Goal: Task Accomplishment & Management: Complete application form

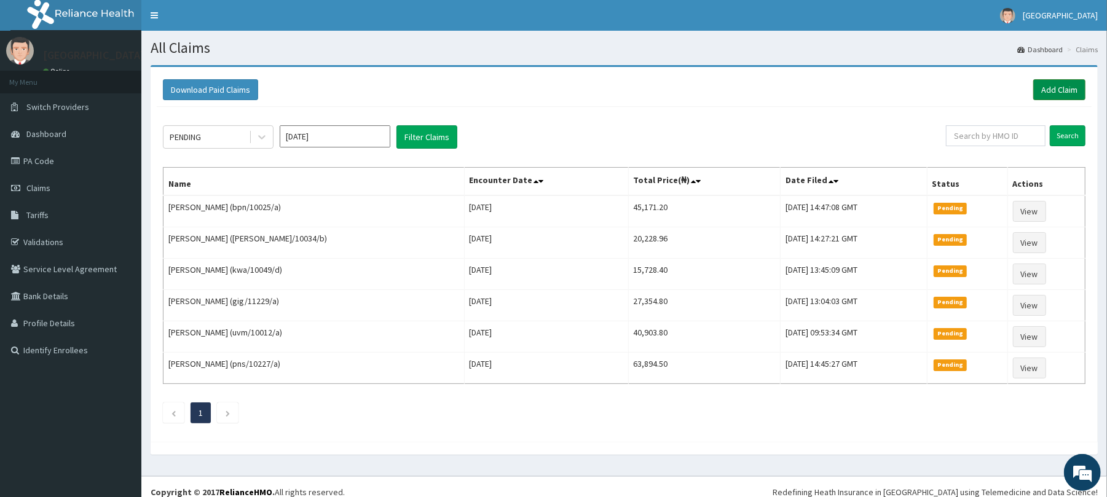
click at [1062, 82] on link "Add Claim" at bounding box center [1059, 89] width 52 height 21
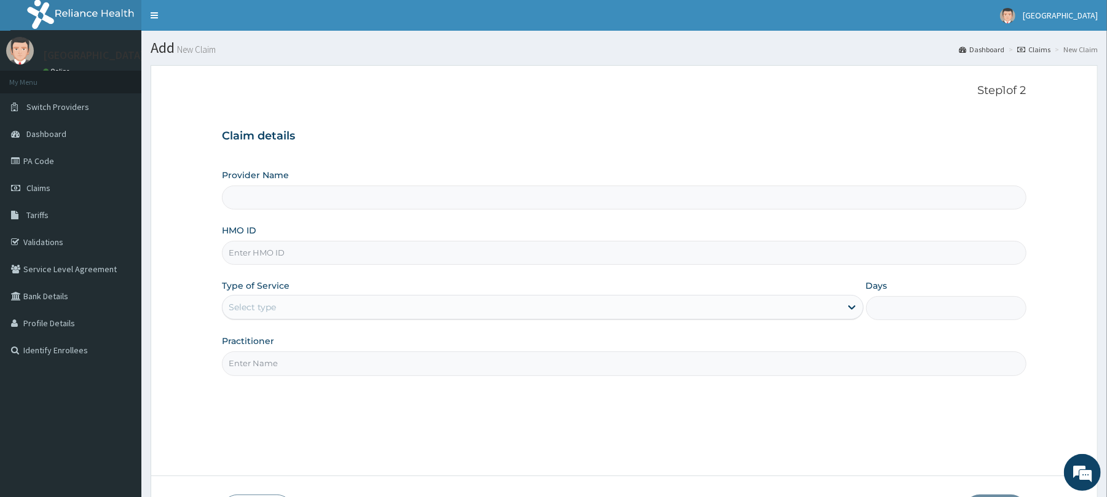
click at [704, 251] on input "HMO ID" at bounding box center [624, 253] width 804 height 24
type input "[GEOGRAPHIC_DATA]"
type input "BPN/10025/b"
click at [670, 310] on div "Select type" at bounding box center [531, 307] width 618 height 20
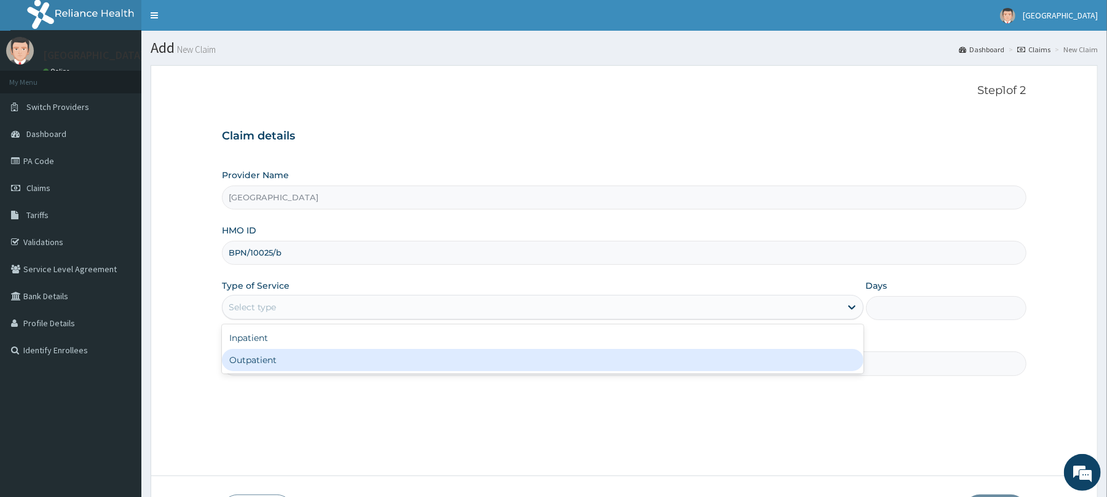
click at [670, 359] on div "Outpatient" at bounding box center [542, 360] width 641 height 22
type input "1"
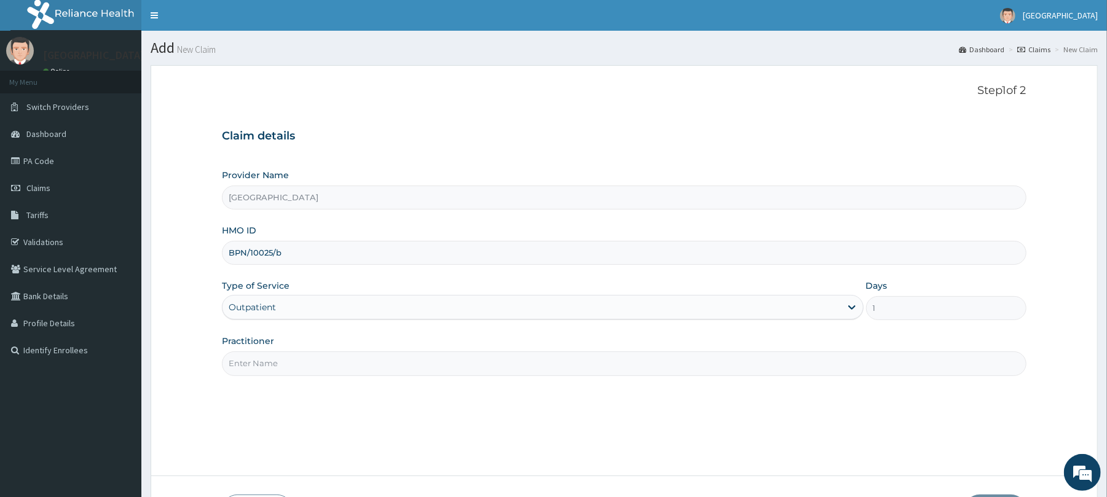
click at [670, 359] on input "Practitioner" at bounding box center [624, 363] width 804 height 24
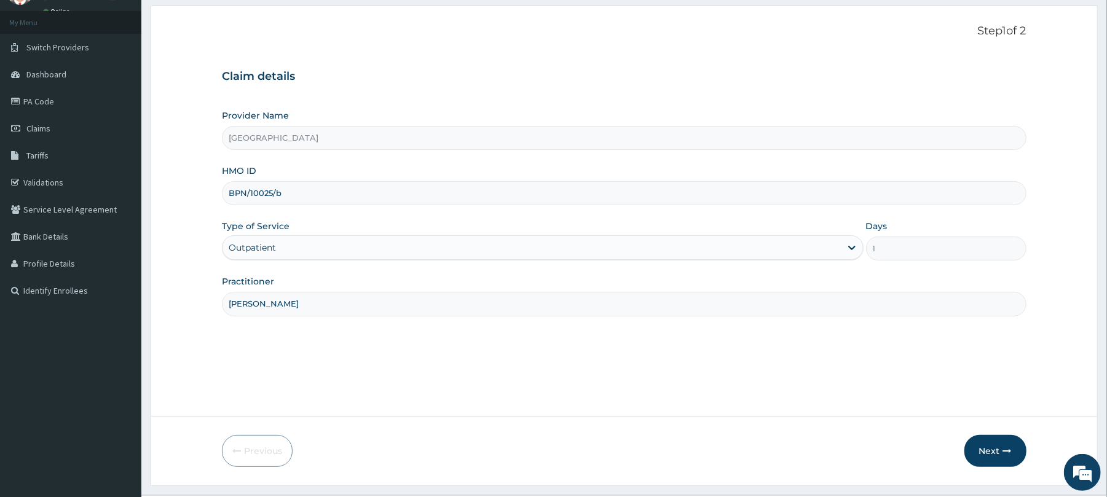
scroll to position [90, 0]
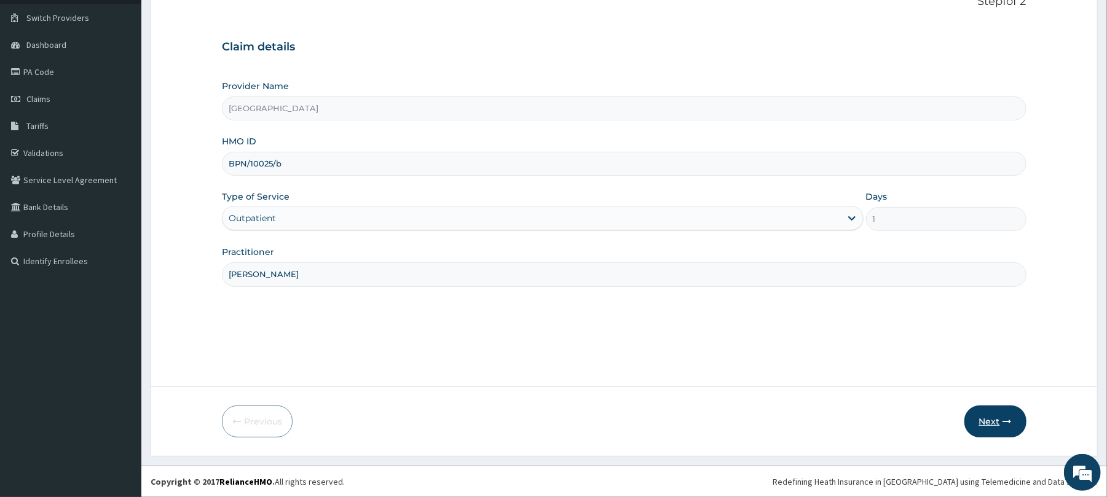
type input "[PERSON_NAME]"
click at [974, 425] on button "Next" at bounding box center [995, 422] width 62 height 32
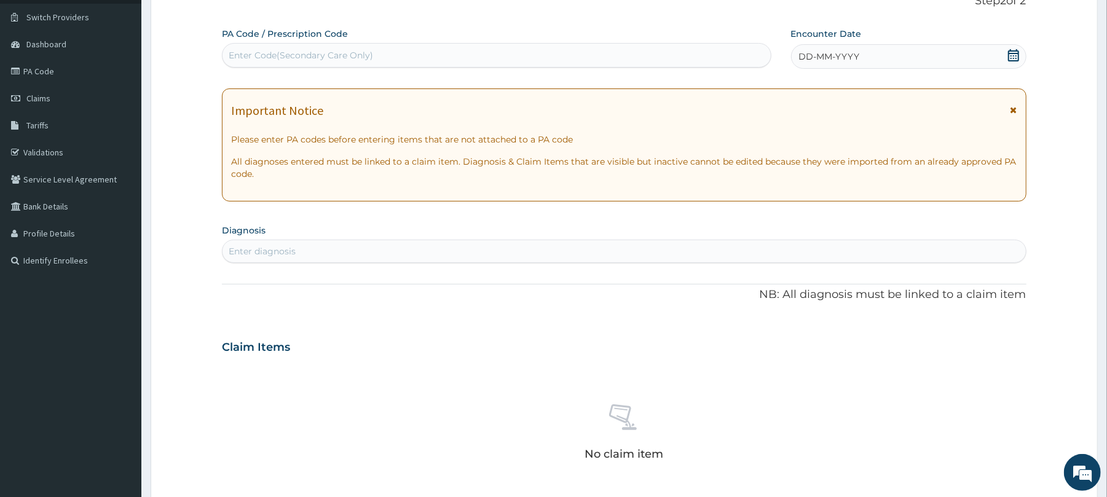
click at [944, 57] on div "DD-MM-YYYY" at bounding box center [908, 56] width 235 height 25
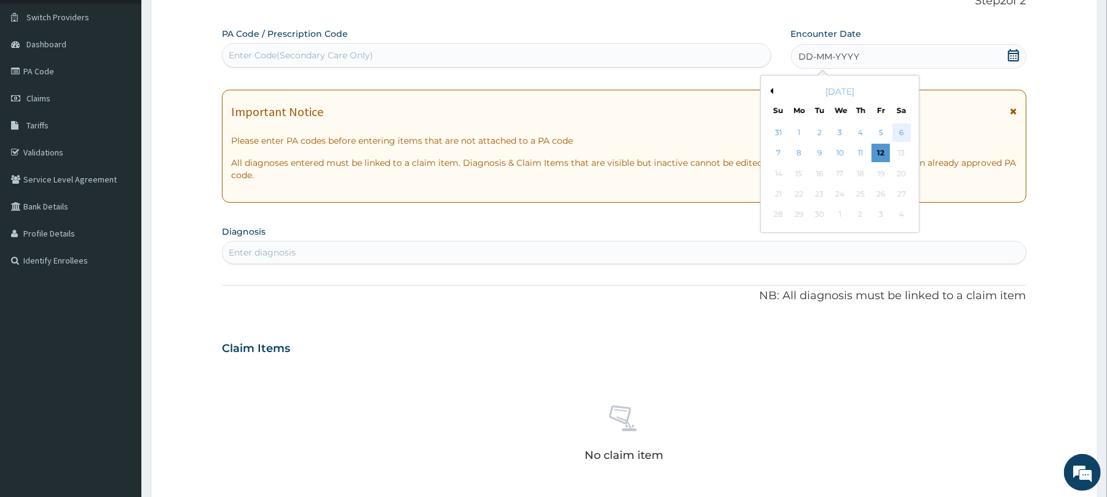
click at [903, 126] on div "6" at bounding box center [901, 133] width 18 height 18
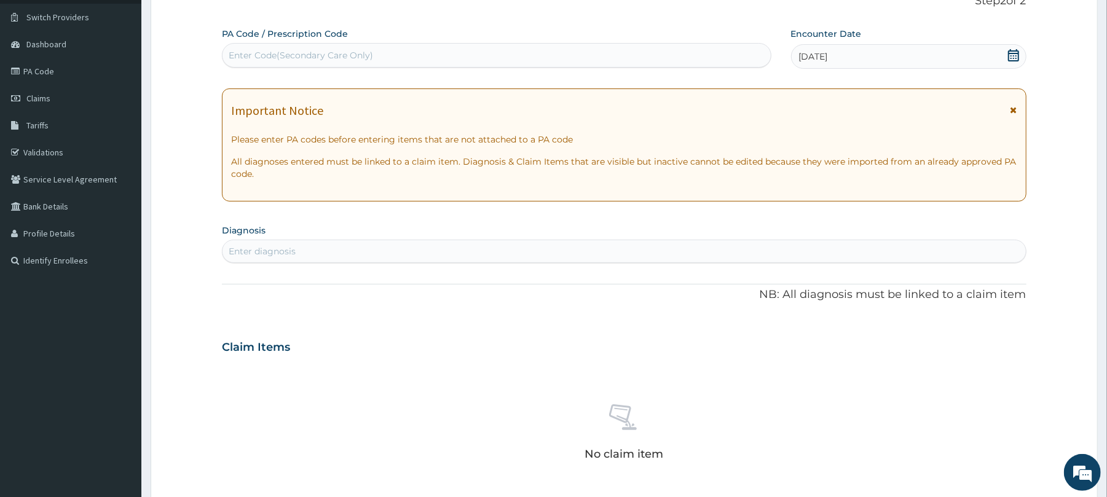
click at [702, 247] on div "Enter diagnosis" at bounding box center [623, 251] width 802 height 20
type input "plasmo"
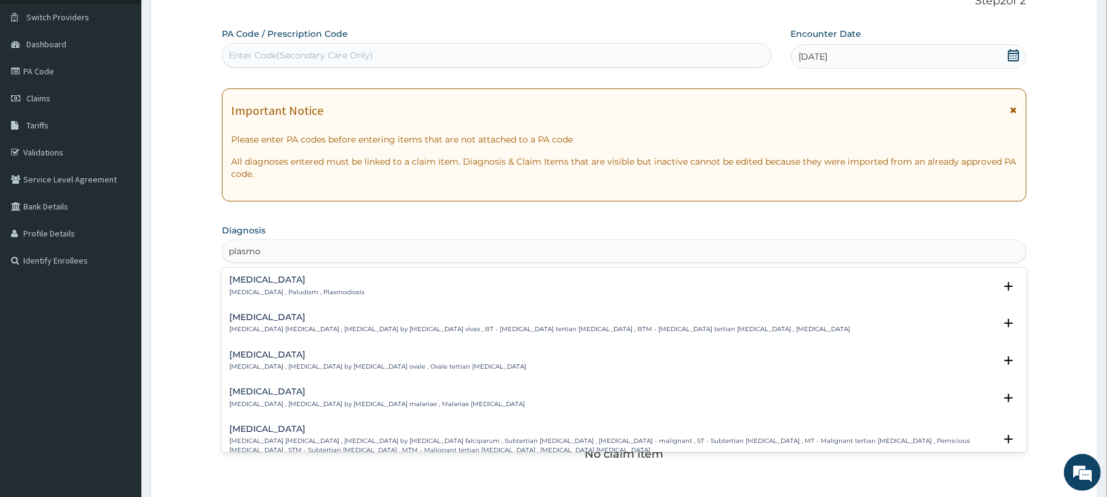
click at [457, 281] on div "[MEDICAL_DATA] [MEDICAL_DATA] , Paludism , Plasmodiosis" at bounding box center [623, 286] width 789 height 22
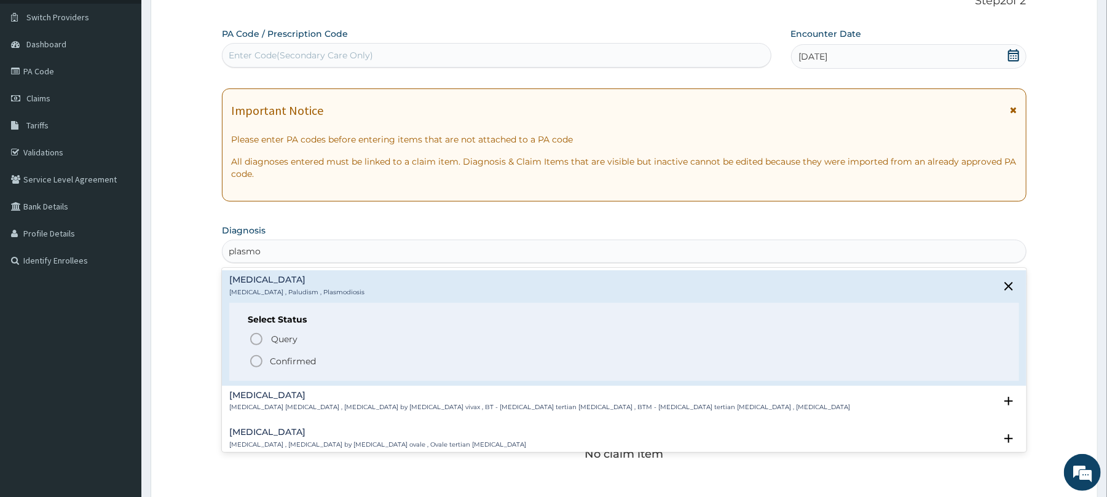
click at [430, 363] on span "Confirmed" at bounding box center [624, 361] width 751 height 15
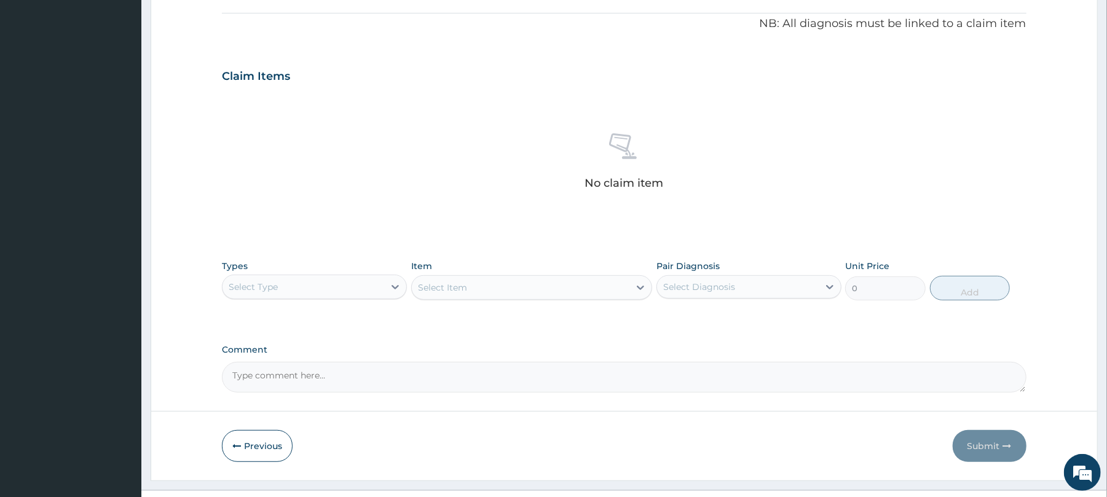
scroll to position [391, 0]
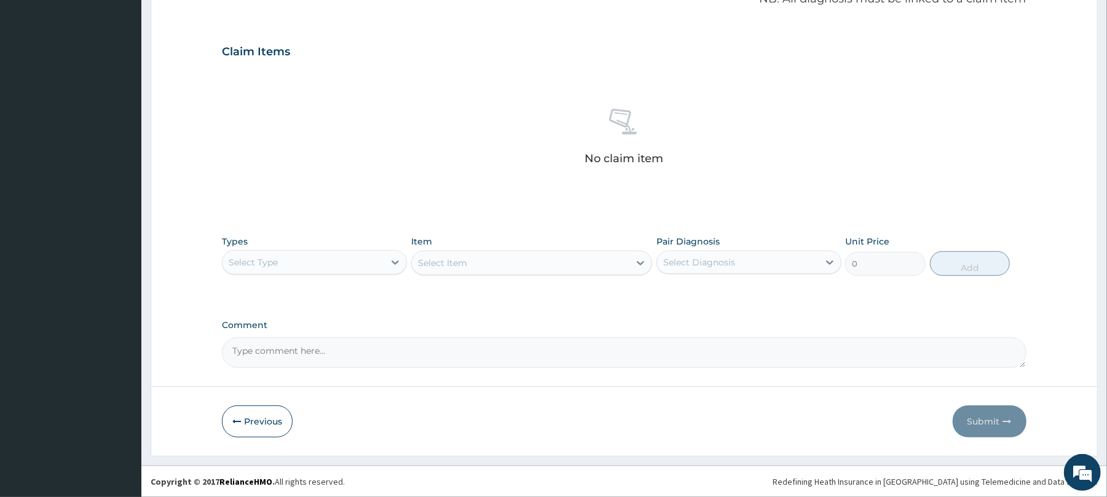
click at [325, 266] on div "Select Type" at bounding box center [303, 263] width 162 height 20
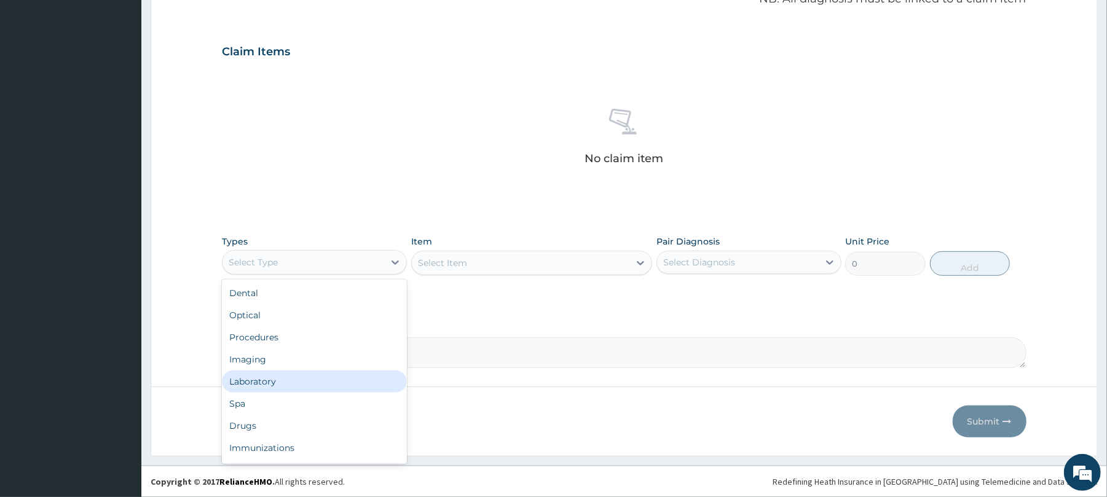
click at [325, 386] on div "Laboratory" at bounding box center [314, 382] width 185 height 22
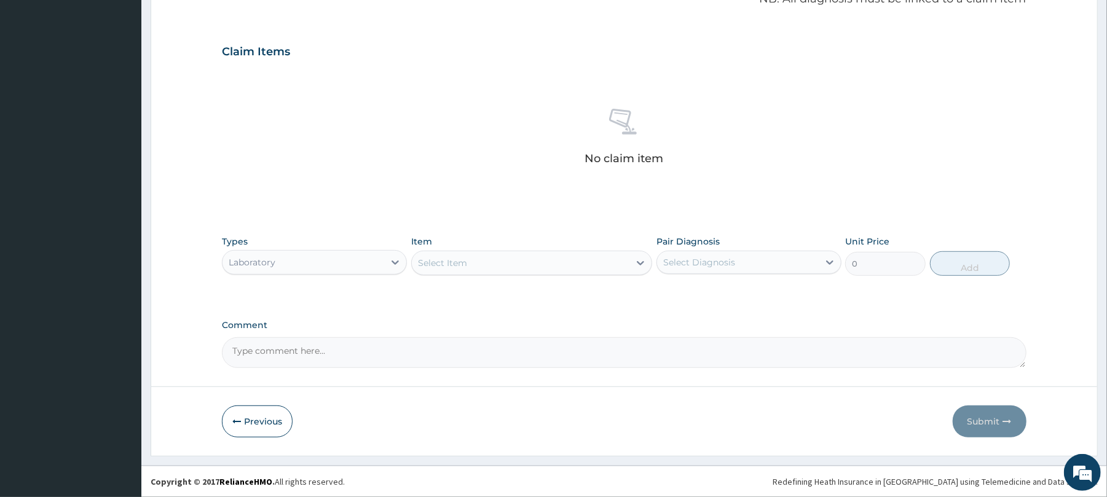
click at [581, 272] on div "Select Item" at bounding box center [531, 263] width 241 height 25
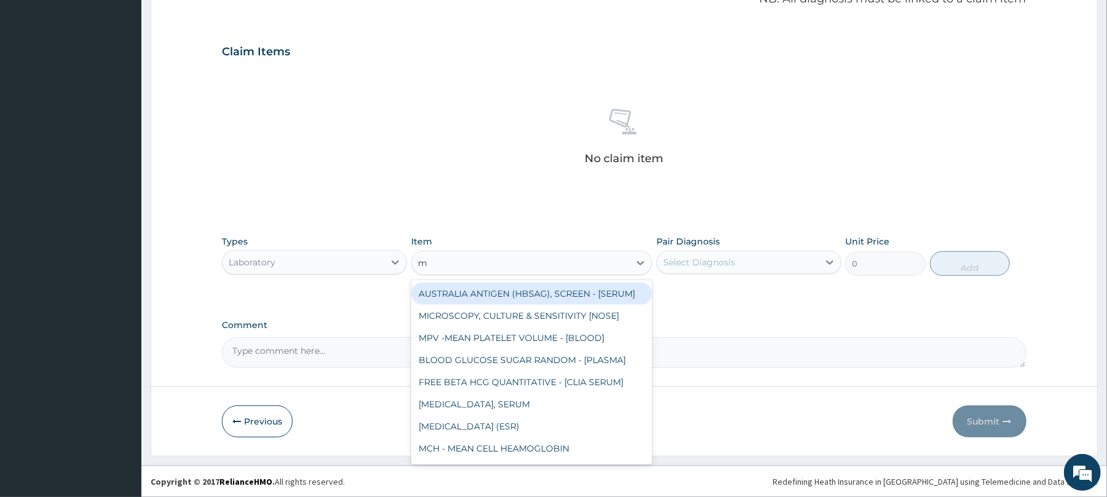
type input "mp"
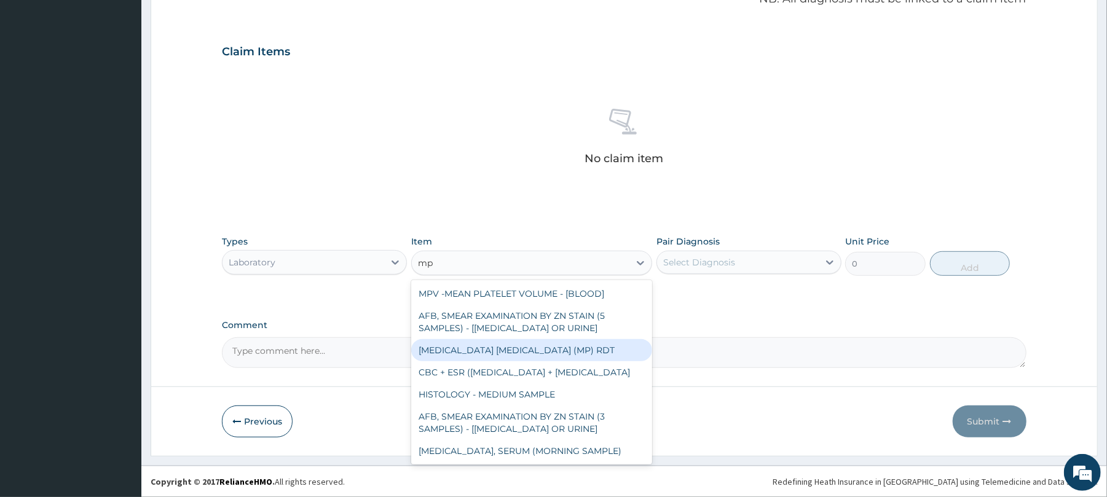
click at [563, 357] on div "[MEDICAL_DATA] [MEDICAL_DATA] (MP) RDT" at bounding box center [531, 350] width 241 height 22
type input "2000"
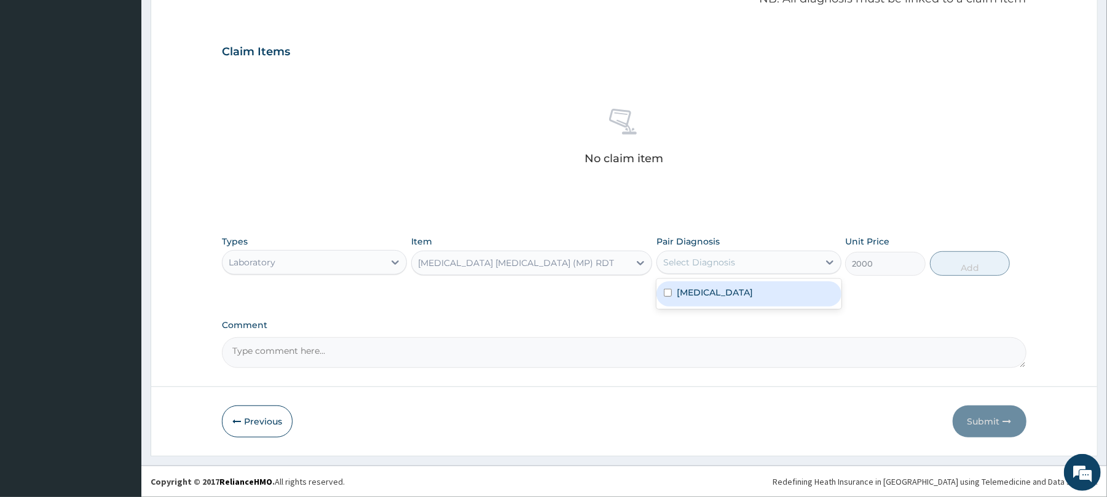
drag, startPoint x: 800, startPoint y: 262, endPoint x: 797, endPoint y: 283, distance: 21.7
click at [797, 274] on div "option [MEDICAL_DATA] focused, 1 of 1. 1 result available. Use Up and Down to c…" at bounding box center [748, 262] width 185 height 23
click at [797, 283] on div "[MEDICAL_DATA]" at bounding box center [748, 293] width 185 height 25
checkbox input "true"
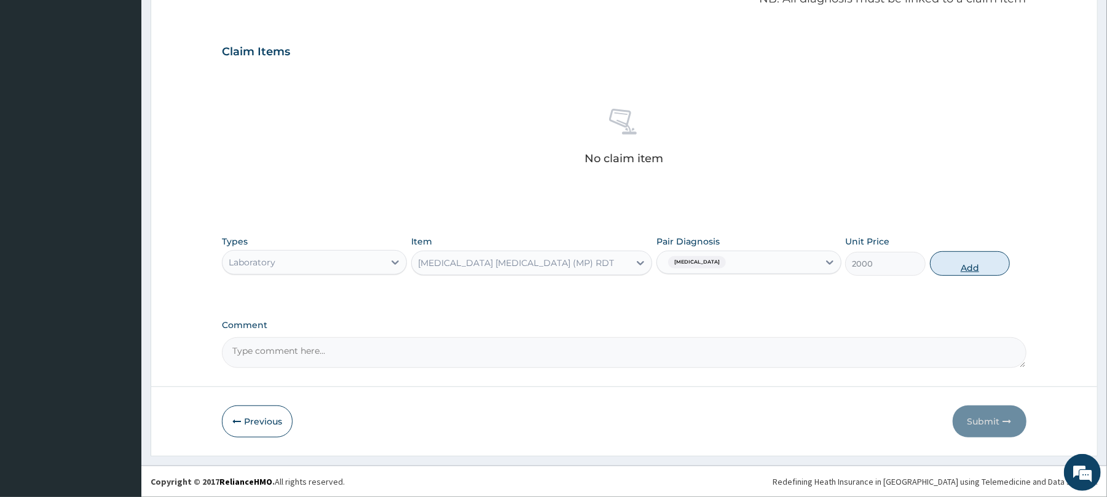
click at [987, 263] on button "Add" at bounding box center [970, 263] width 80 height 25
type input "0"
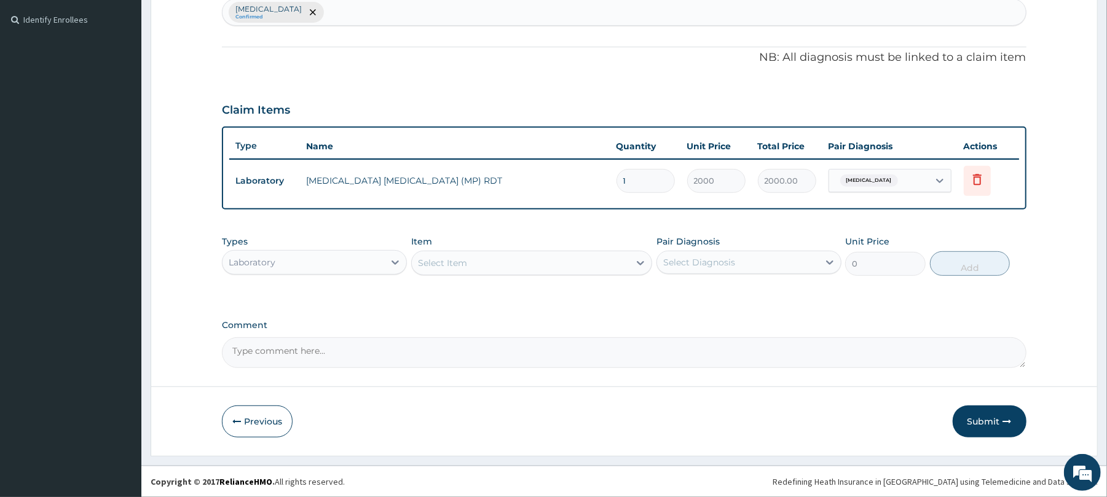
scroll to position [331, 0]
click at [524, 262] on div "Select Item" at bounding box center [521, 263] width 218 height 20
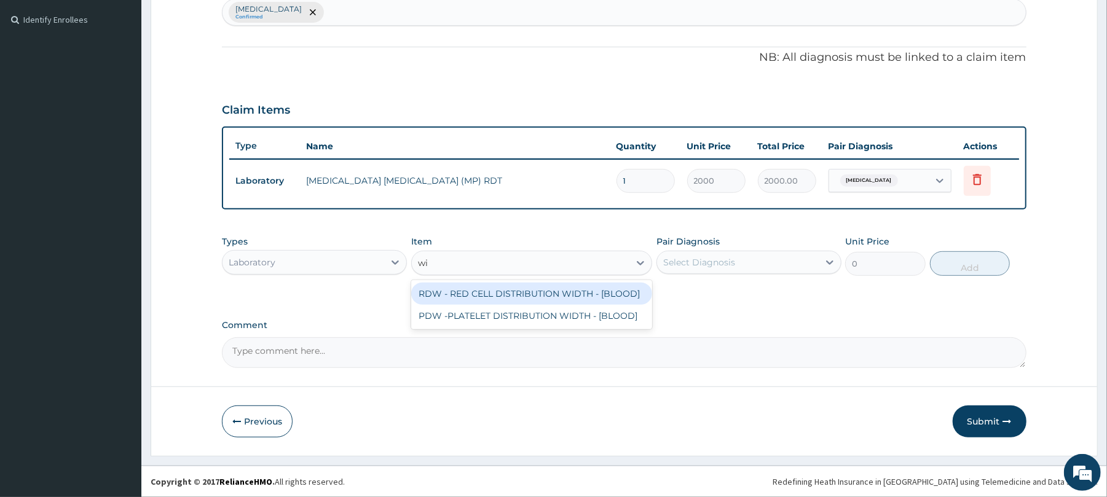
type input "w"
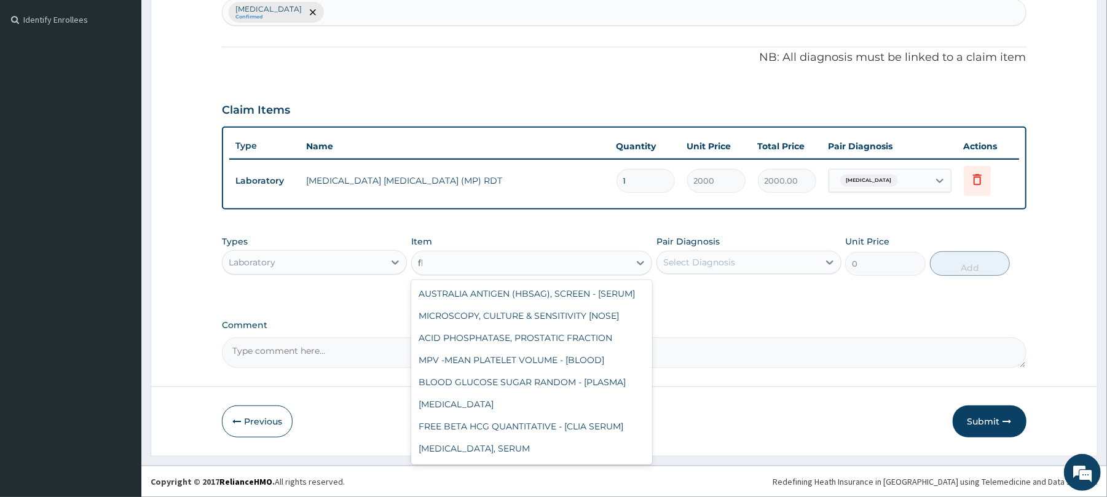
type input "fbc"
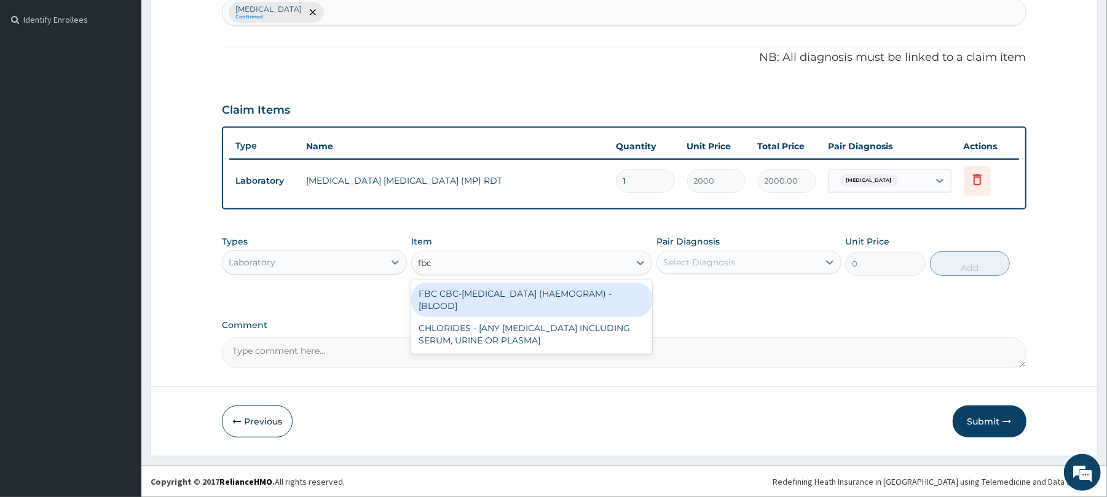
click at [536, 301] on div "FBC CBC-[MEDICAL_DATA] (HAEMOGRAM) - [BLOOD]" at bounding box center [531, 300] width 241 height 34
type input "5000"
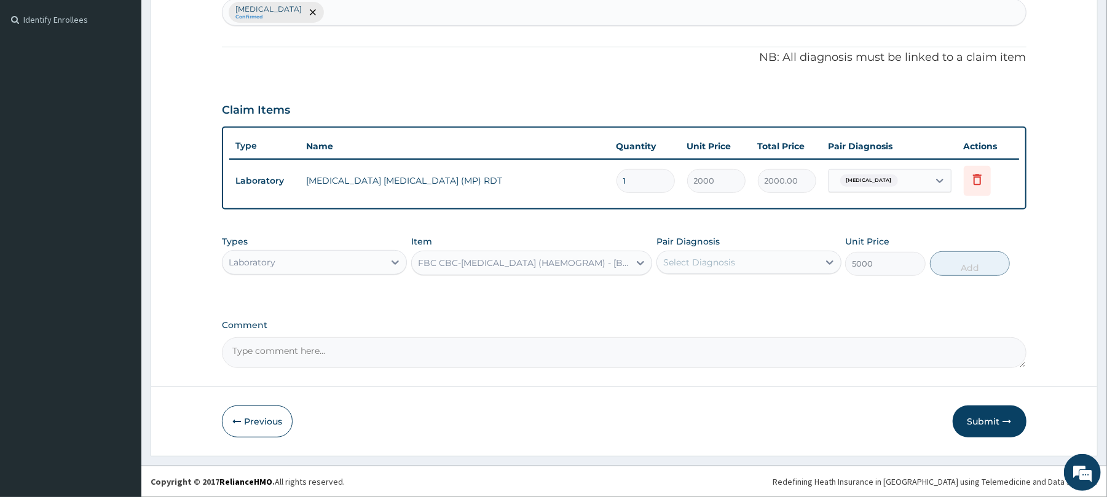
click at [772, 263] on div "Select Diagnosis" at bounding box center [738, 263] width 162 height 20
click at [767, 295] on div "[MEDICAL_DATA]" at bounding box center [748, 293] width 185 height 25
checkbox input "true"
click at [945, 266] on button "Add" at bounding box center [970, 263] width 80 height 25
type input "0"
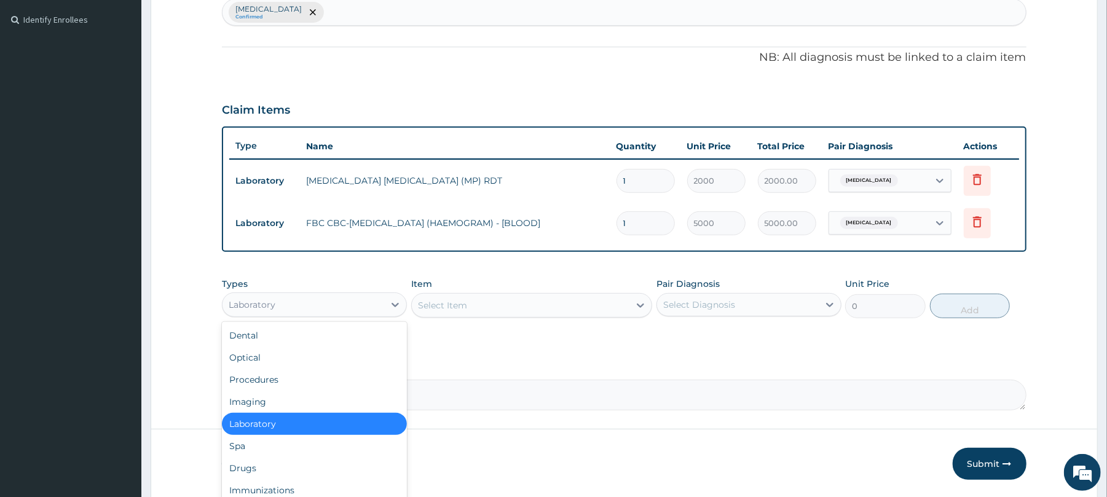
click at [308, 305] on div "Laboratory" at bounding box center [303, 305] width 162 height 20
click at [302, 462] on div "Drugs" at bounding box center [314, 468] width 185 height 22
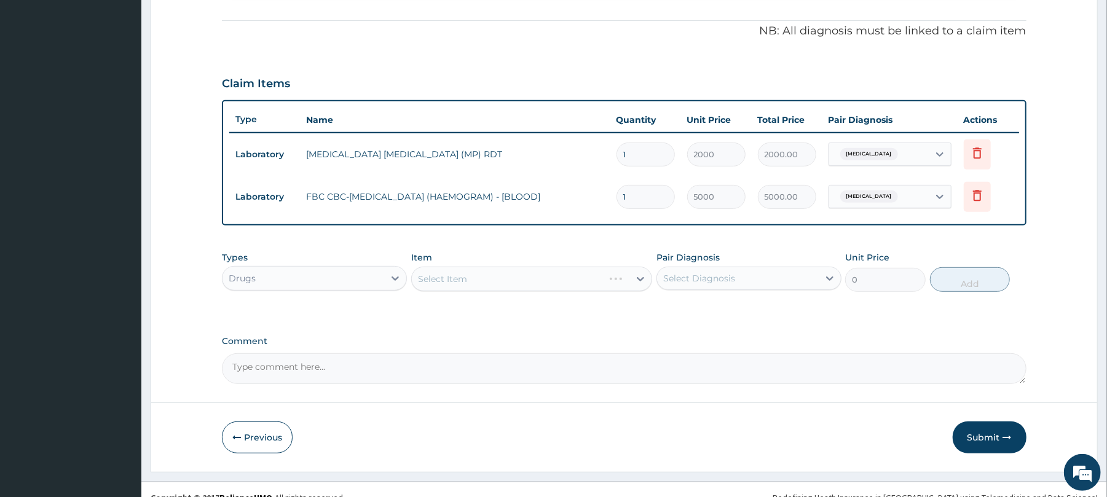
scroll to position [374, 0]
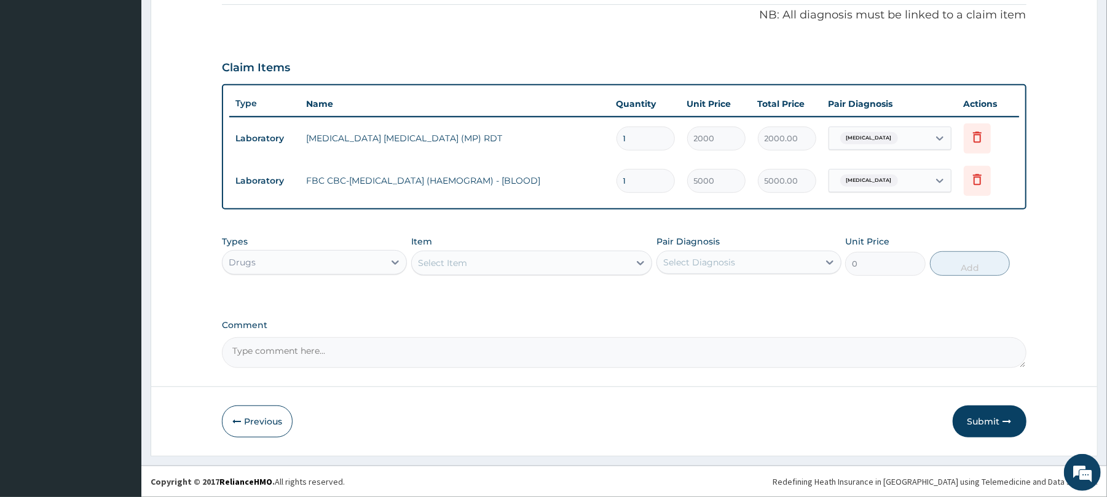
click at [567, 254] on div "Select Item" at bounding box center [521, 263] width 218 height 20
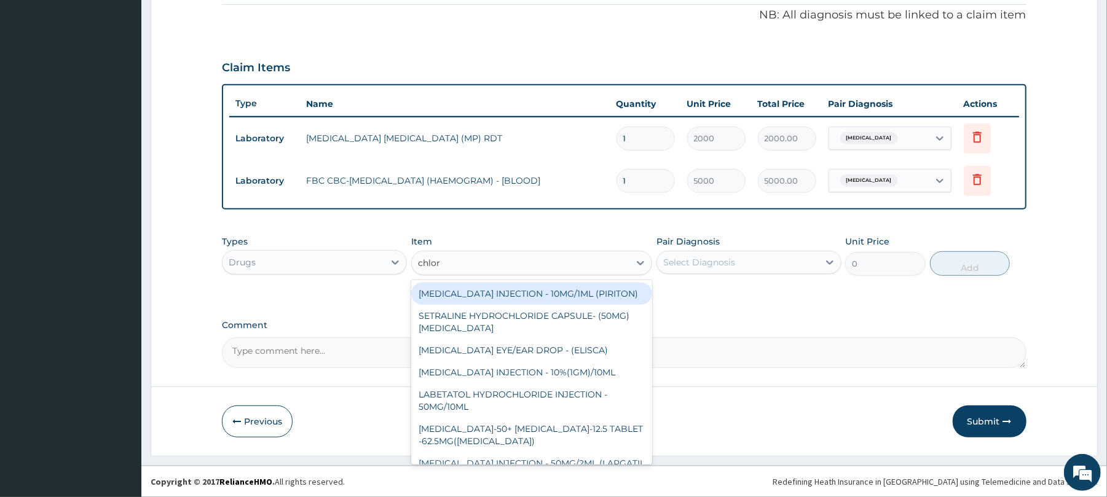
type input "chlora"
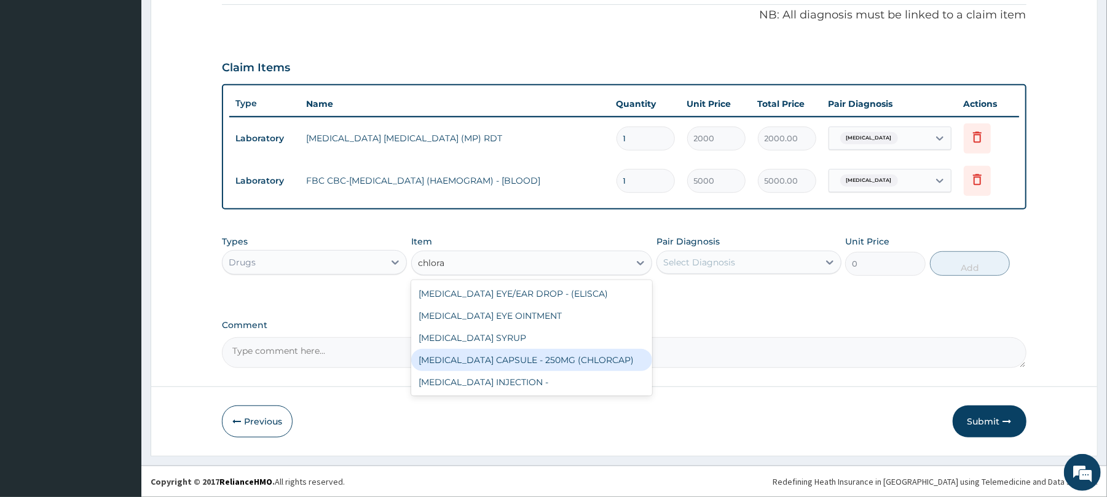
click at [588, 355] on div "[MEDICAL_DATA] CAPSULE - 250MG (CHLORCAP)" at bounding box center [531, 360] width 241 height 22
type input "36.4"
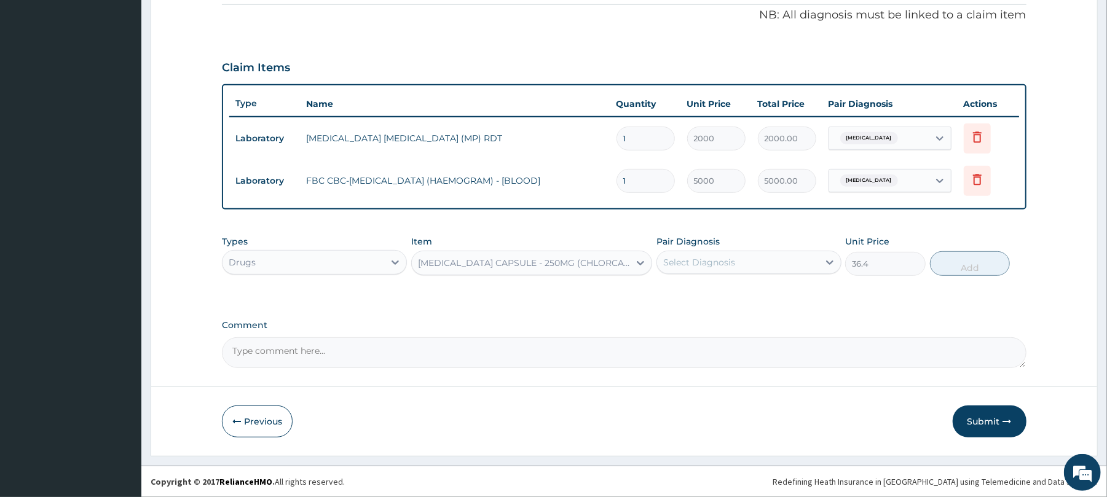
click at [774, 258] on div "Select Diagnosis" at bounding box center [738, 263] width 162 height 20
click at [767, 285] on div "[MEDICAL_DATA]" at bounding box center [748, 293] width 185 height 25
checkbox input "true"
click at [950, 262] on button "Add" at bounding box center [970, 263] width 80 height 25
type input "0"
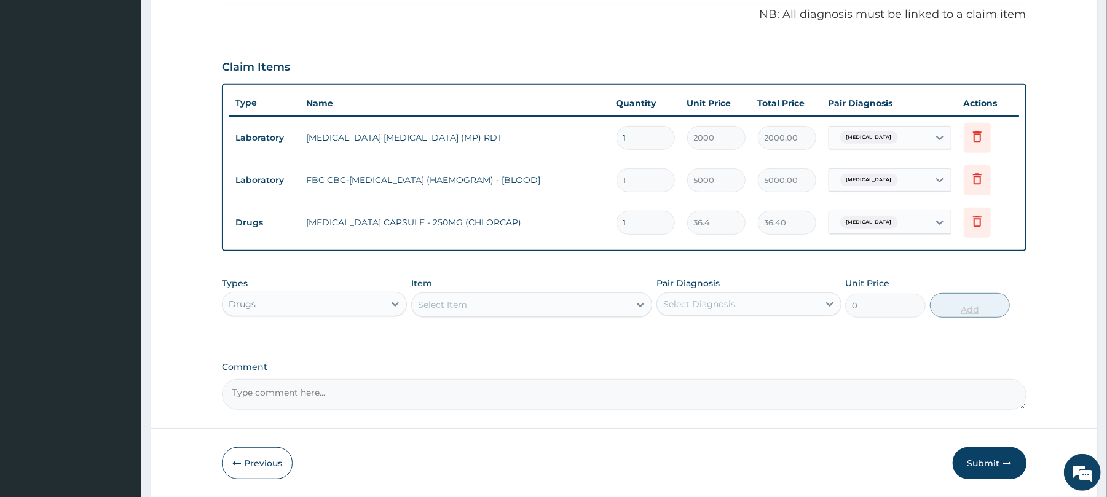
type input "0.00"
type input "6"
type input "218.40"
type input "6"
click at [602, 308] on div "Select Item" at bounding box center [521, 305] width 218 height 20
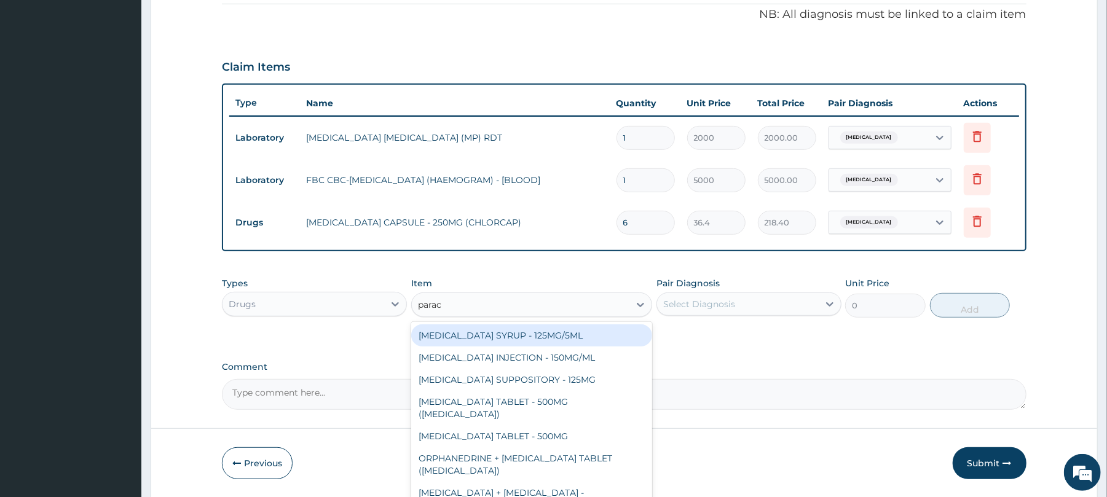
type input "parace"
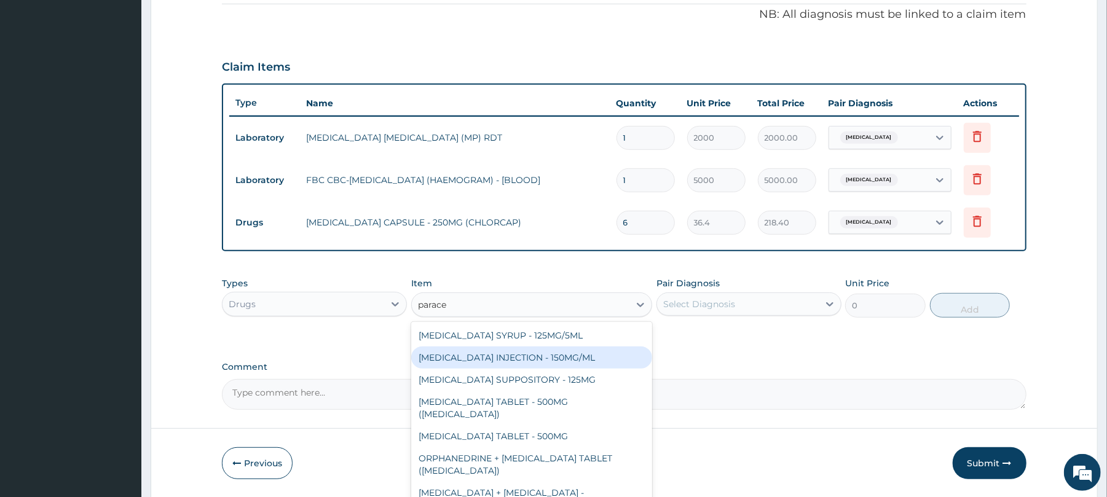
click at [602, 358] on div "[MEDICAL_DATA] INJECTION - 150MG/ML" at bounding box center [531, 358] width 241 height 22
type input "560"
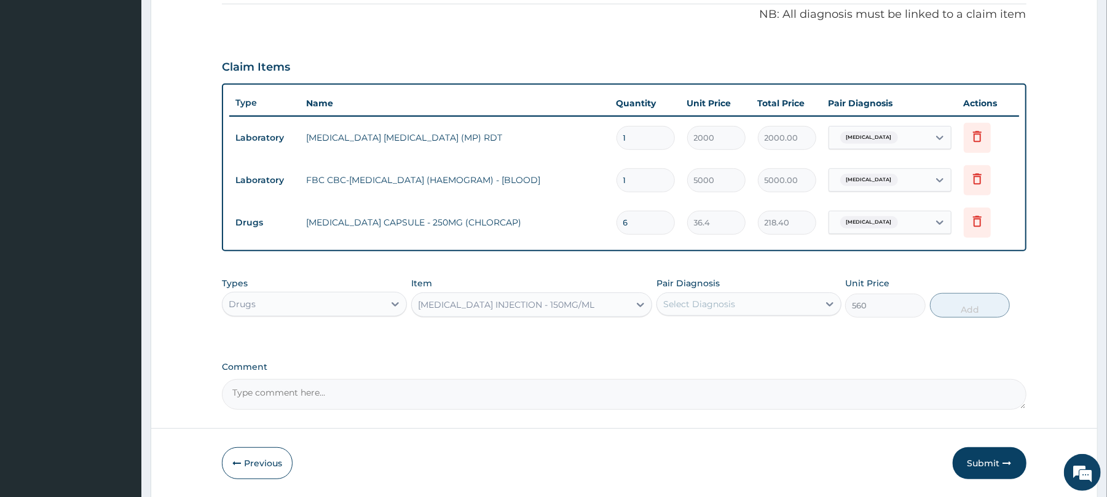
click at [780, 308] on div "Select Diagnosis" at bounding box center [738, 304] width 162 height 20
click at [778, 322] on div "[MEDICAL_DATA]" at bounding box center [748, 336] width 185 height 30
click at [816, 334] on div "[MEDICAL_DATA]" at bounding box center [748, 335] width 185 height 25
checkbox input "true"
click at [969, 313] on button "Add" at bounding box center [970, 305] width 80 height 25
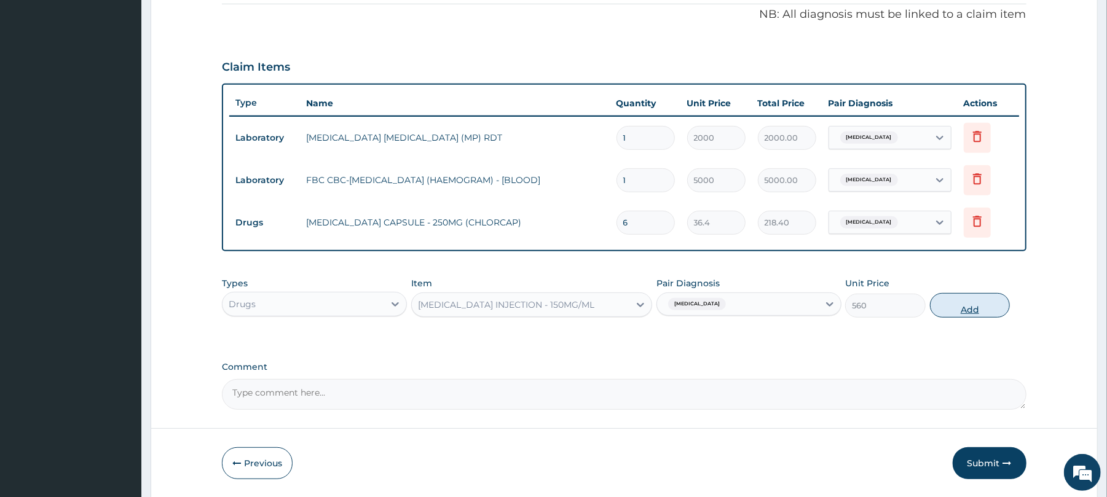
type input "0"
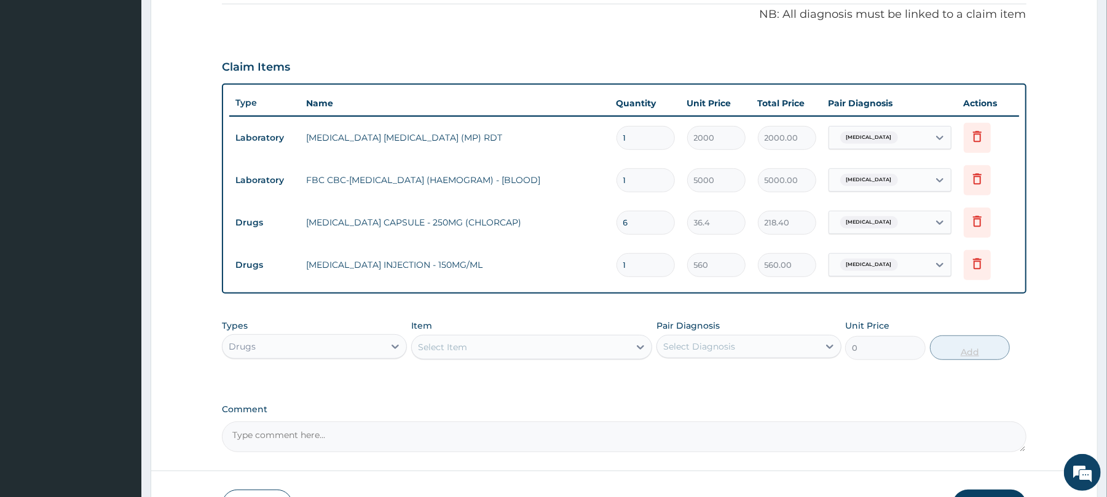
type input "0.00"
type input "4"
type input "2240.00"
type input "4"
click at [600, 350] on div "Select Item" at bounding box center [521, 347] width 218 height 20
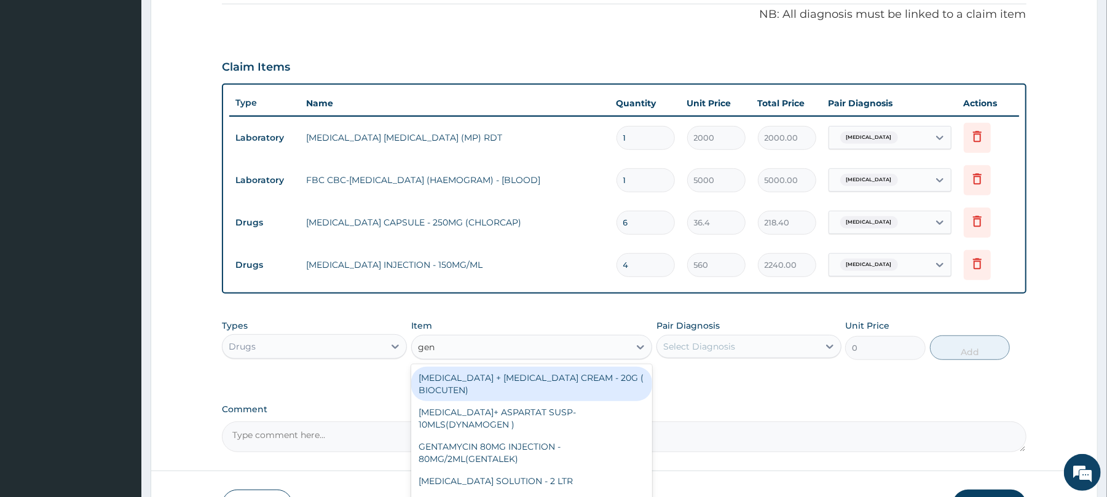
type input "gent"
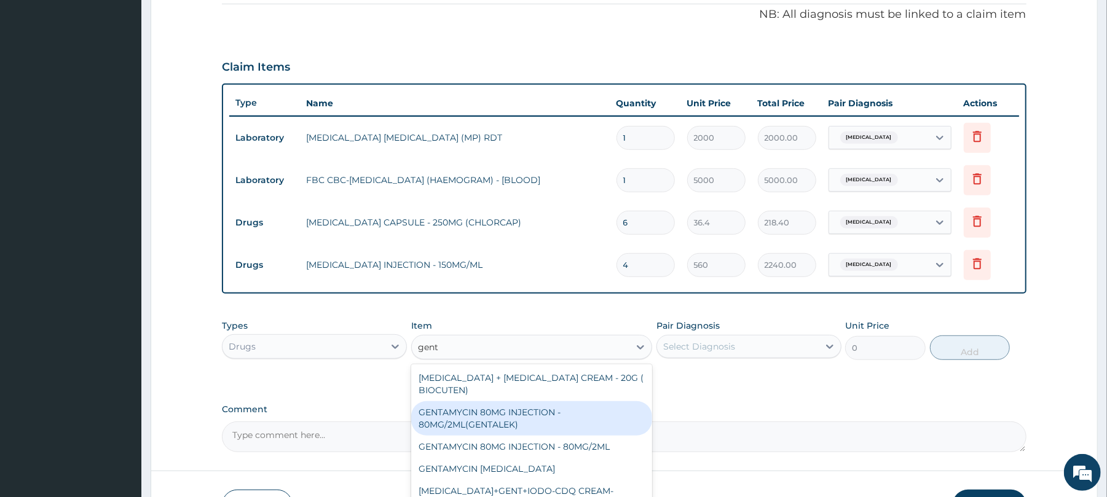
click at [593, 415] on div "GENTAMYCIN 80MG INJECTION - 80MG/2ML(GENTALEK)" at bounding box center [531, 418] width 241 height 34
type input "1400"
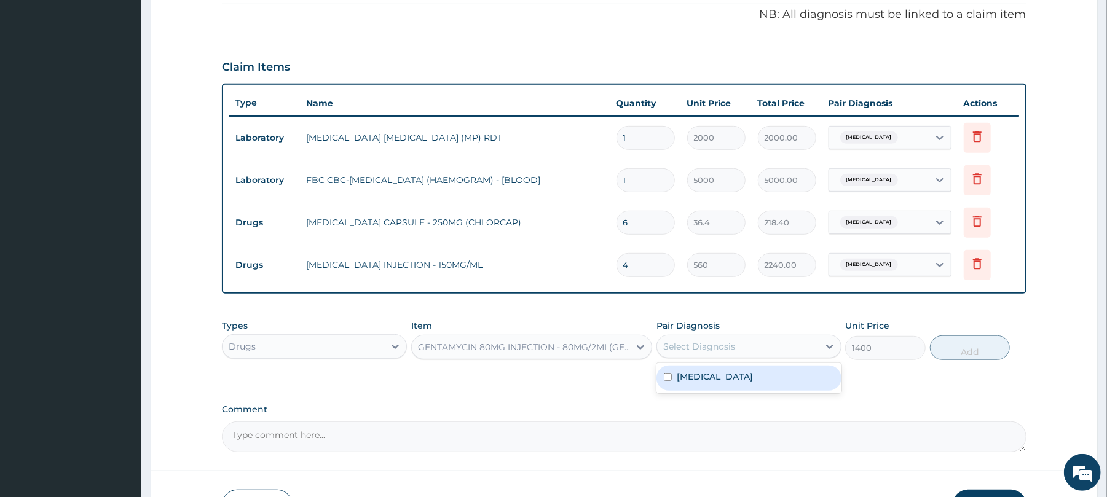
drag, startPoint x: 804, startPoint y: 342, endPoint x: 798, endPoint y: 359, distance: 19.1
click at [798, 359] on div "Pair Diagnosis option [MEDICAL_DATA], selected. option [MEDICAL_DATA] focused, …" at bounding box center [748, 340] width 185 height 41
click at [740, 367] on div "[MEDICAL_DATA]" at bounding box center [748, 378] width 185 height 25
checkbox input "true"
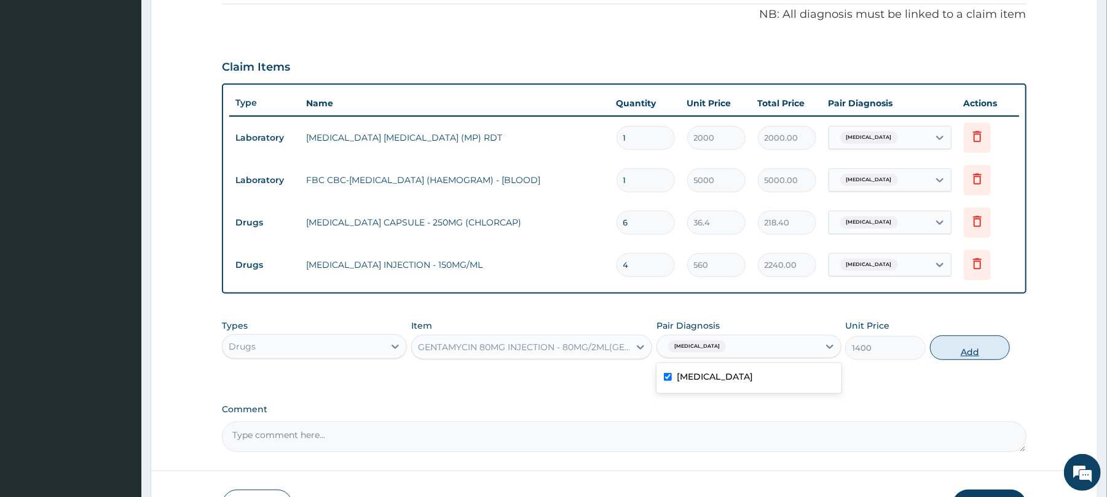
click at [976, 339] on button "Add" at bounding box center [970, 347] width 80 height 25
type input "0"
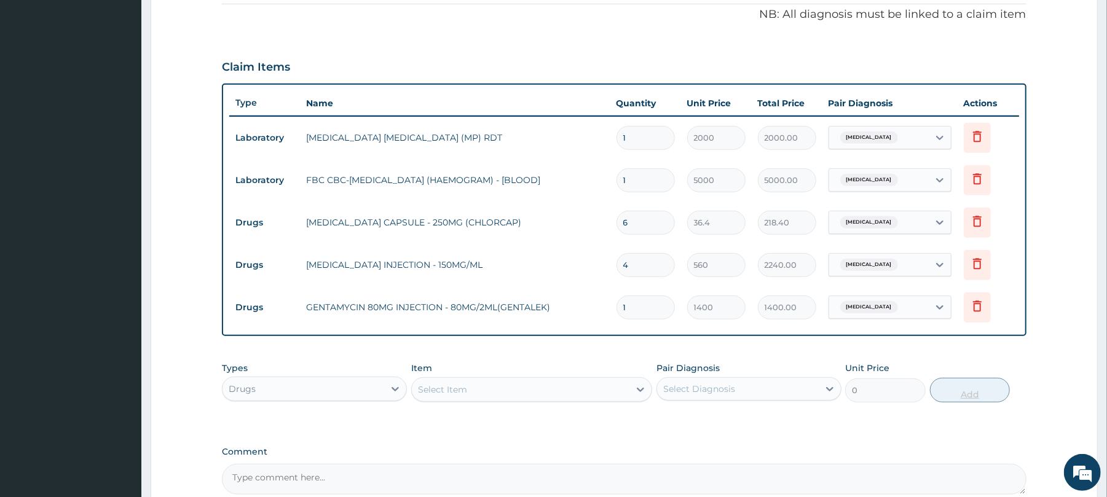
type input "0.00"
type input "6"
type input "8400.00"
type input "6"
click at [579, 389] on div "Select Item" at bounding box center [521, 390] width 218 height 20
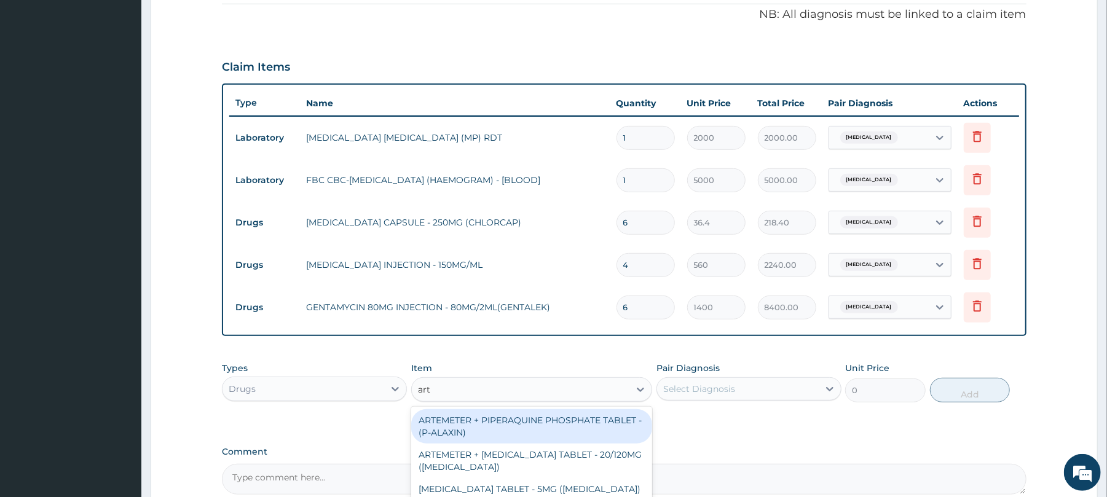
type input "arte"
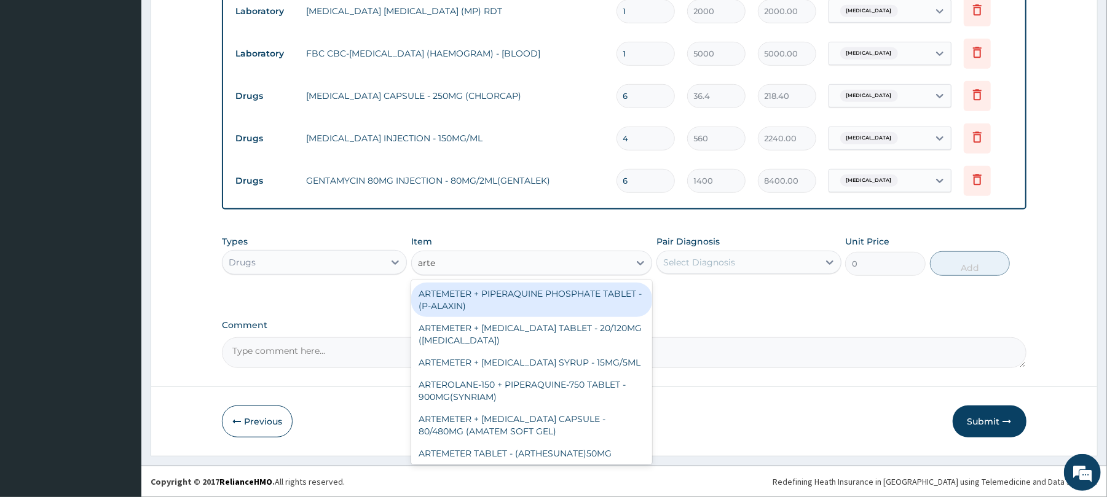
scroll to position [160, 0]
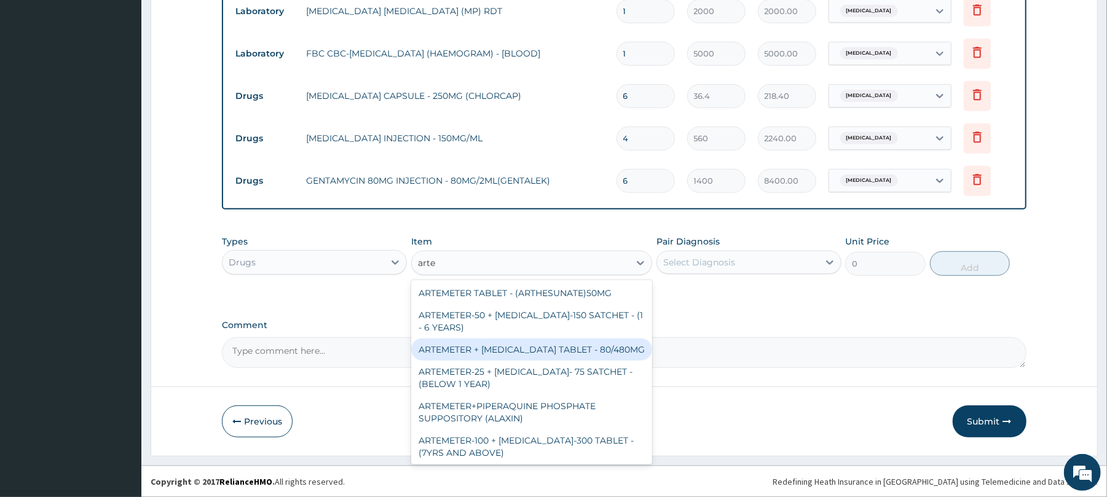
click at [544, 359] on div "ARTEMETER + [MEDICAL_DATA] TABLET - 80/480MG" at bounding box center [531, 350] width 241 height 22
type input "364"
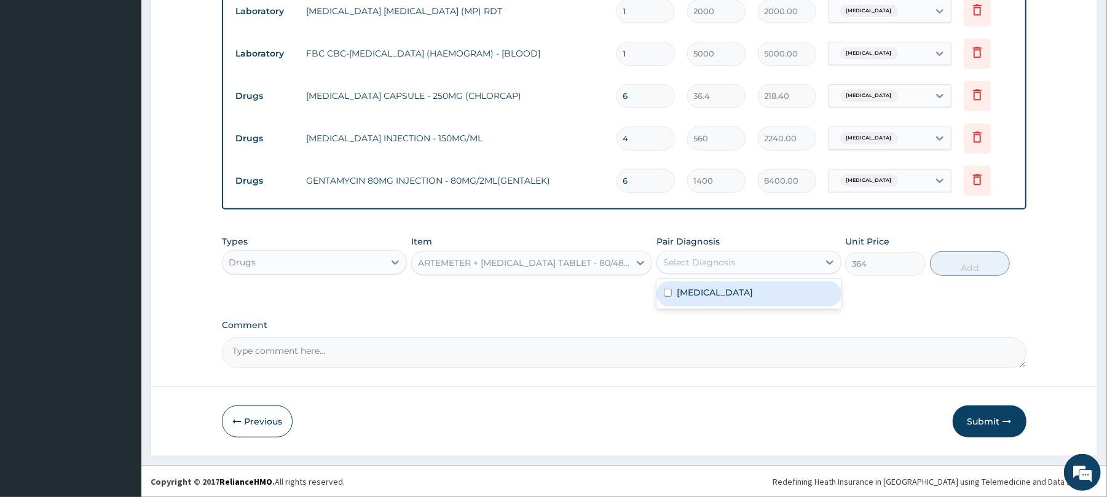
click at [777, 270] on div "Select Diagnosis" at bounding box center [738, 263] width 162 height 20
click at [777, 291] on div "[MEDICAL_DATA]" at bounding box center [748, 293] width 185 height 25
checkbox input "true"
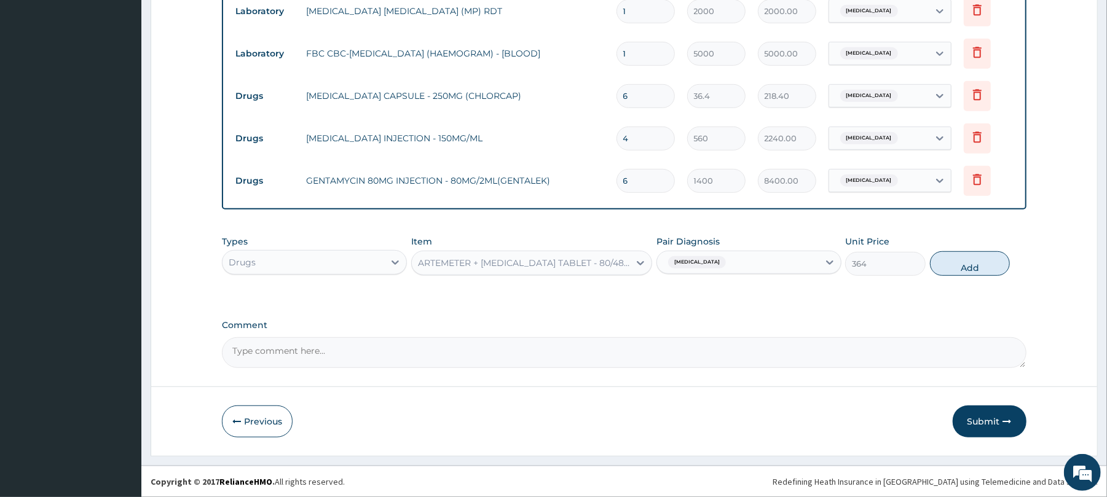
click at [967, 248] on div "Types Drugs Item ARTEMETER + [MEDICAL_DATA] TABLET - 80/480MG Pair Diagnosis [M…" at bounding box center [624, 255] width 804 height 53
click at [967, 263] on button "Add" at bounding box center [970, 263] width 80 height 25
type input "0"
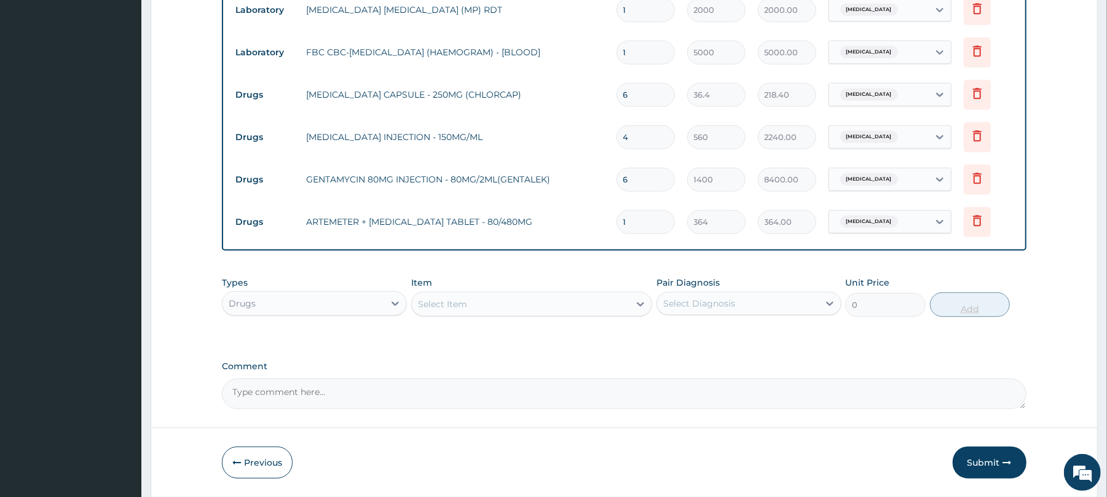
type input "0.00"
type input "6"
type input "2184.00"
type input "6"
click at [568, 300] on div "Select Item" at bounding box center [521, 304] width 218 height 20
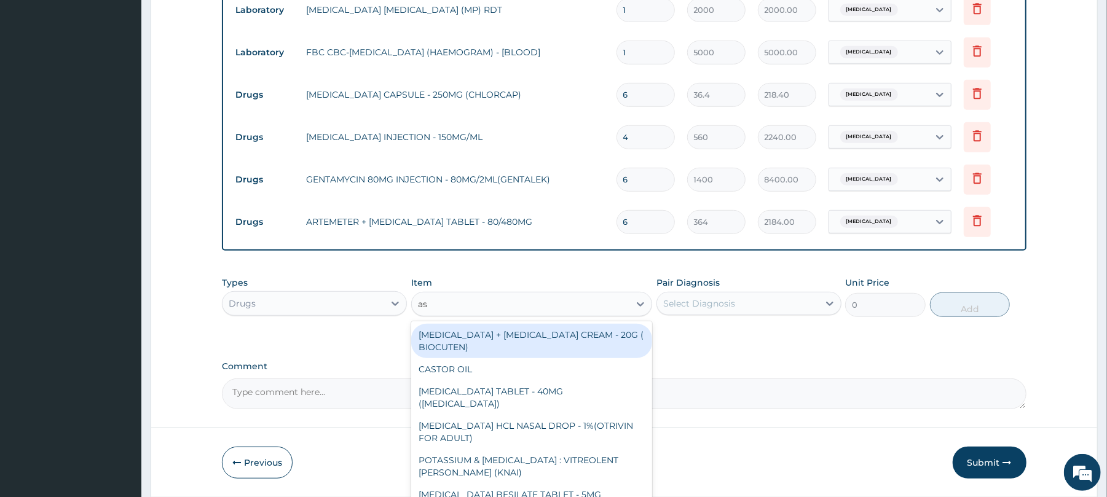
type input "asc"
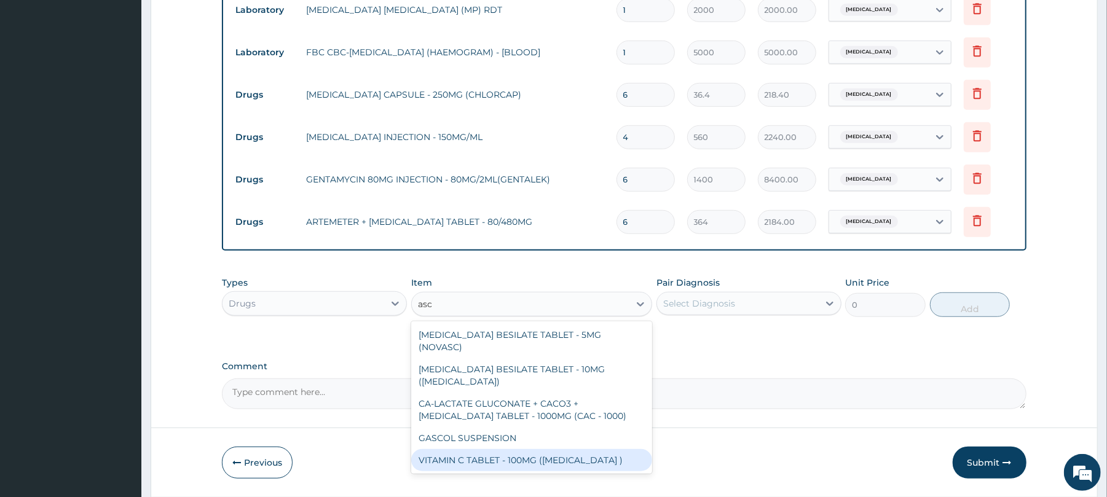
click at [610, 449] on div "VITAMIN C TABLET - 100MG ([MEDICAL_DATA] )" at bounding box center [531, 460] width 241 height 22
type input "16.799999999999997"
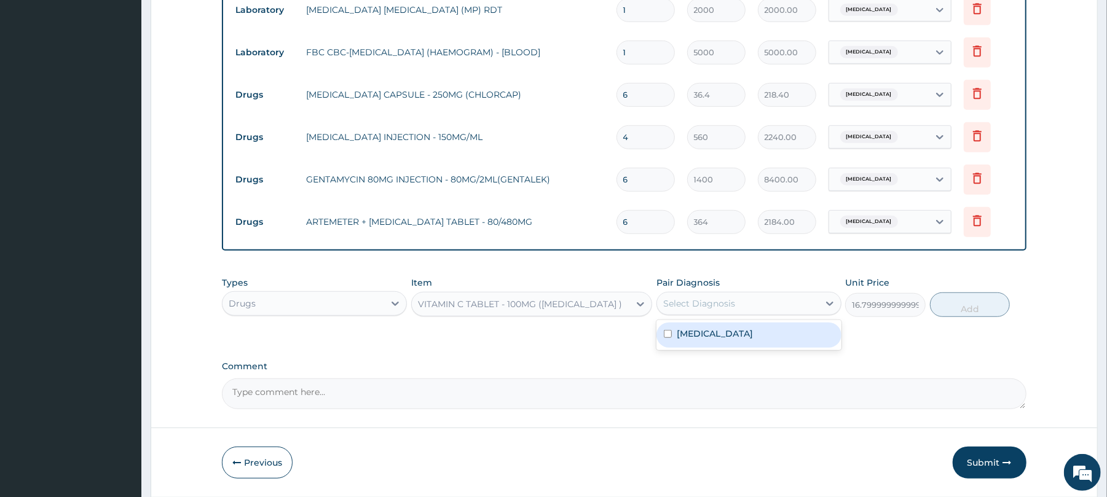
click at [763, 313] on div "Select Diagnosis" at bounding box center [738, 304] width 162 height 20
click at [758, 337] on div "[MEDICAL_DATA]" at bounding box center [748, 335] width 185 height 25
checkbox input "true"
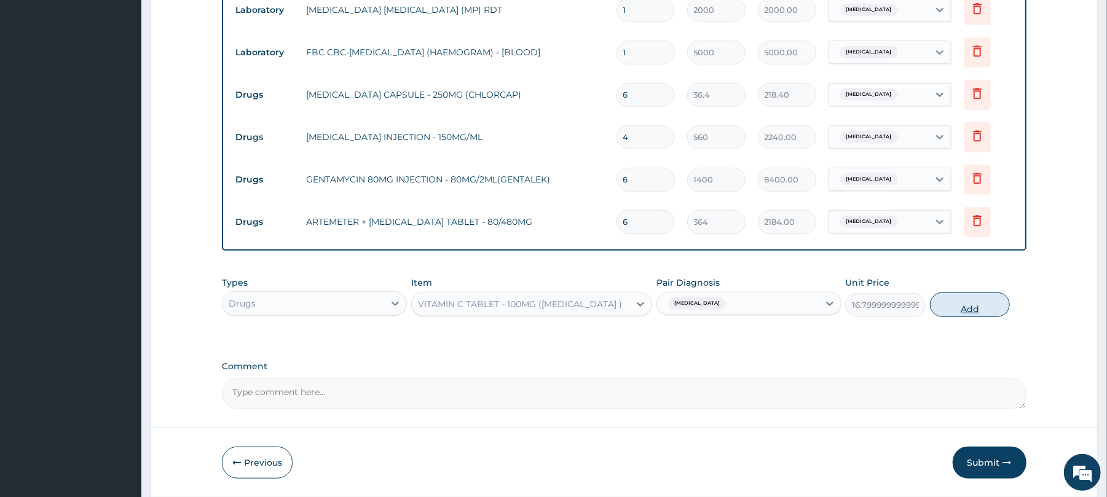
click at [982, 308] on button "Add" at bounding box center [970, 304] width 80 height 25
type input "0"
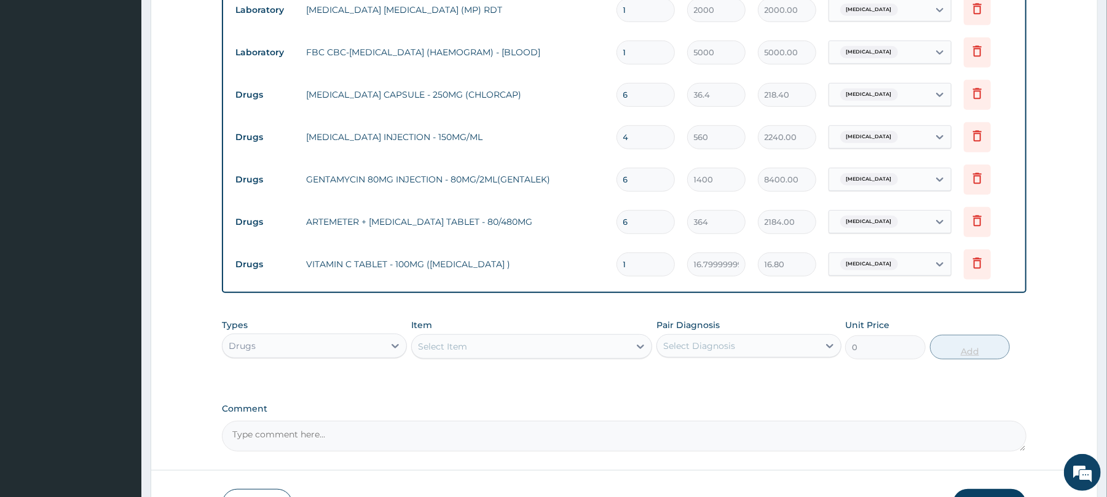
type input "18"
type input "302.40"
type input "18"
click at [556, 351] on div "Select Item" at bounding box center [521, 347] width 218 height 20
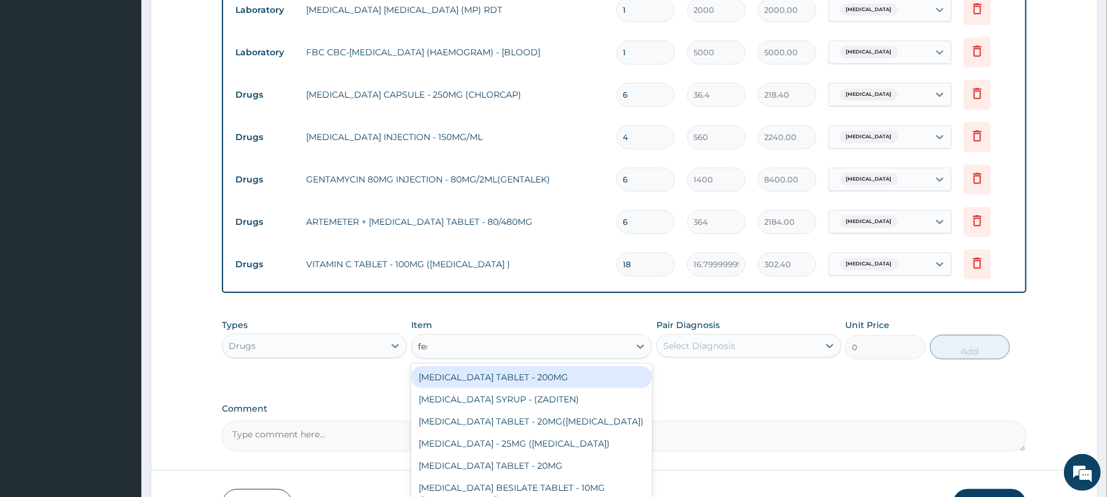
type input "ferr"
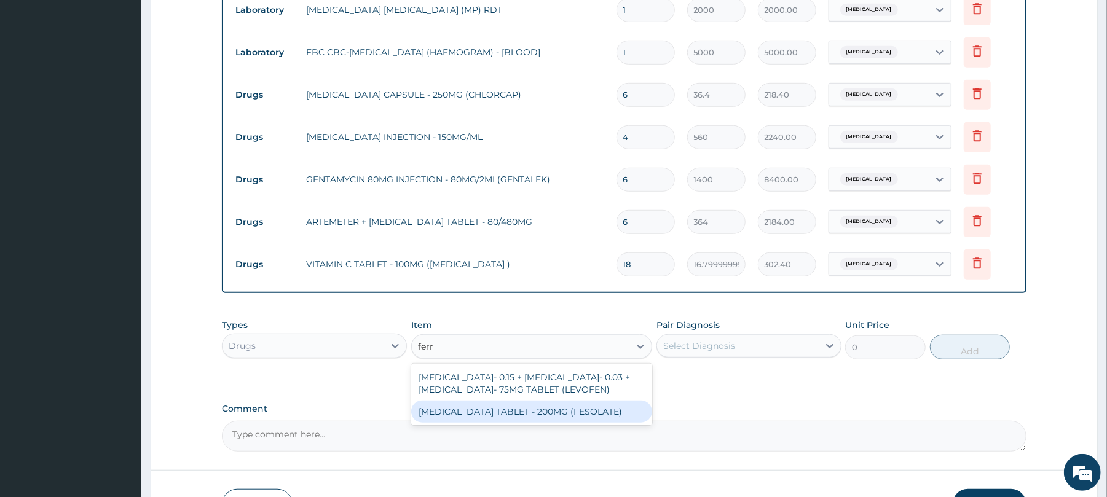
click at [561, 407] on div "[MEDICAL_DATA] TABLET - 200MG (FESOLATE)" at bounding box center [531, 412] width 241 height 22
type input "28"
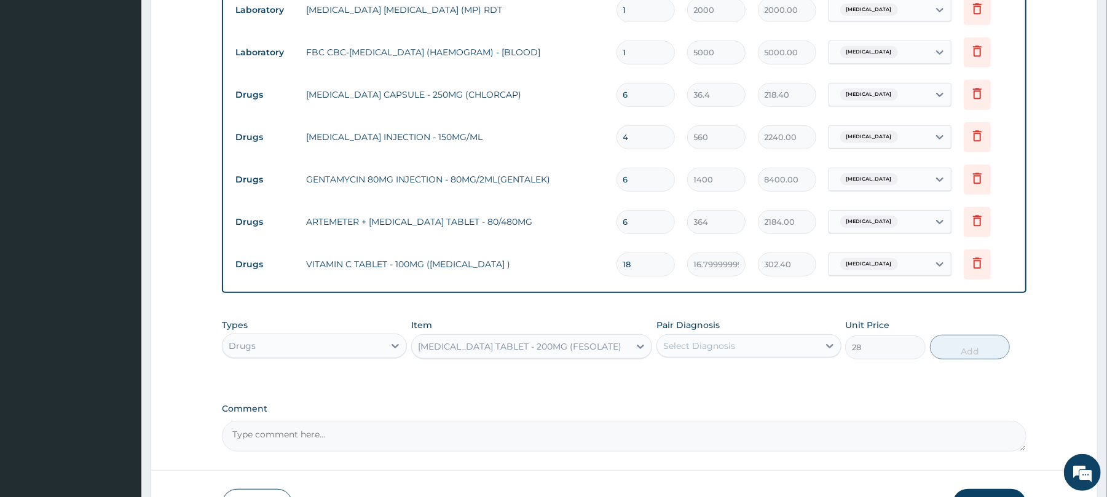
click at [780, 343] on div "Select Diagnosis" at bounding box center [738, 346] width 162 height 20
click at [775, 371] on div "[MEDICAL_DATA]" at bounding box center [748, 377] width 185 height 25
checkbox input "true"
click at [990, 338] on button "Add" at bounding box center [970, 347] width 80 height 25
type input "0"
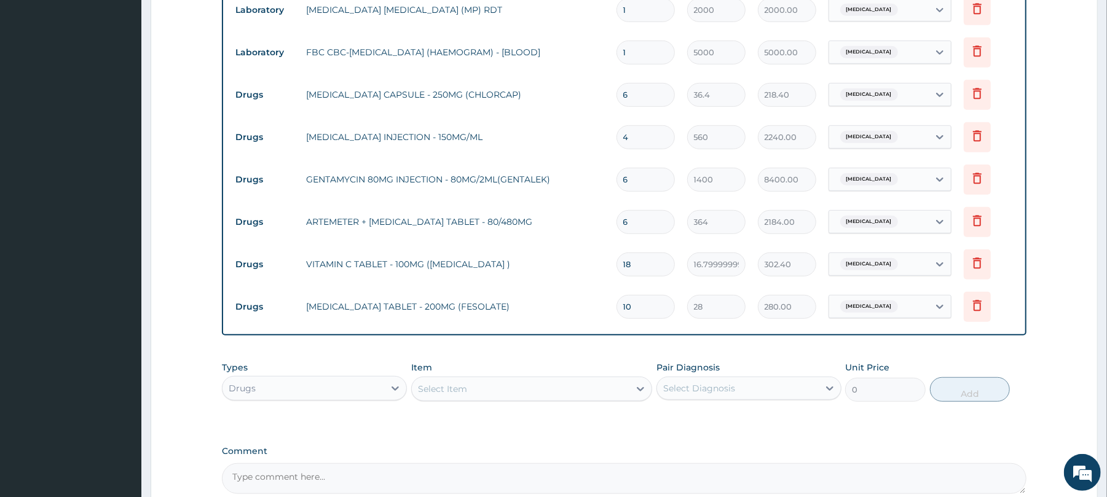
type input "10"
click at [520, 392] on div "Select Item" at bounding box center [521, 389] width 218 height 20
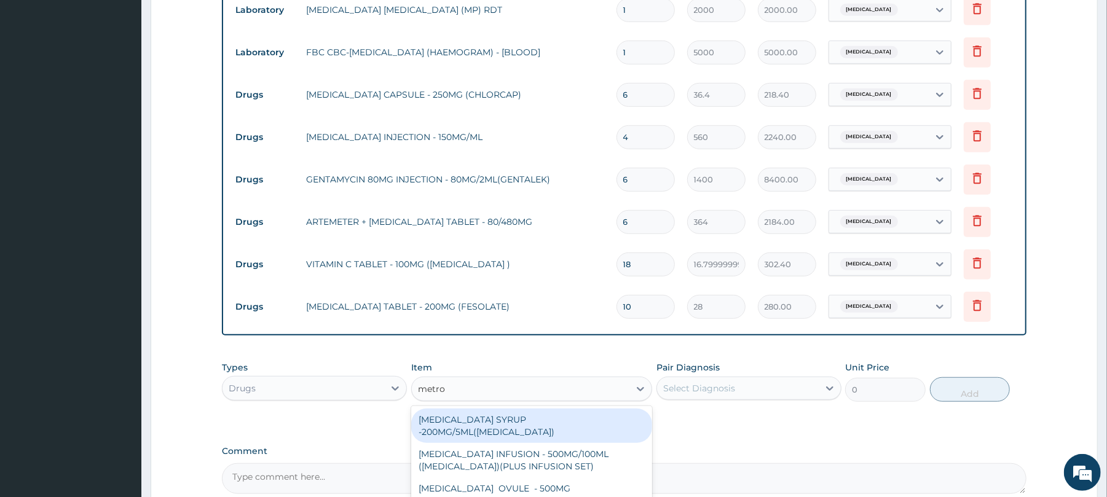
type input "metro"
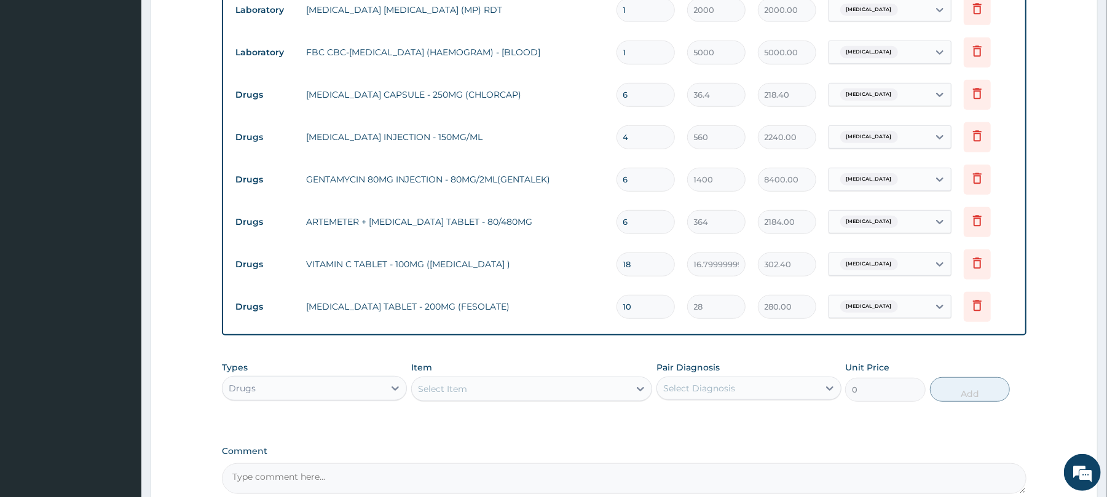
click at [716, 425] on div "Types Drugs Item Select Item Pair Diagnosis Select Diagnosis Unit Price 0 Add" at bounding box center [624, 390] width 804 height 71
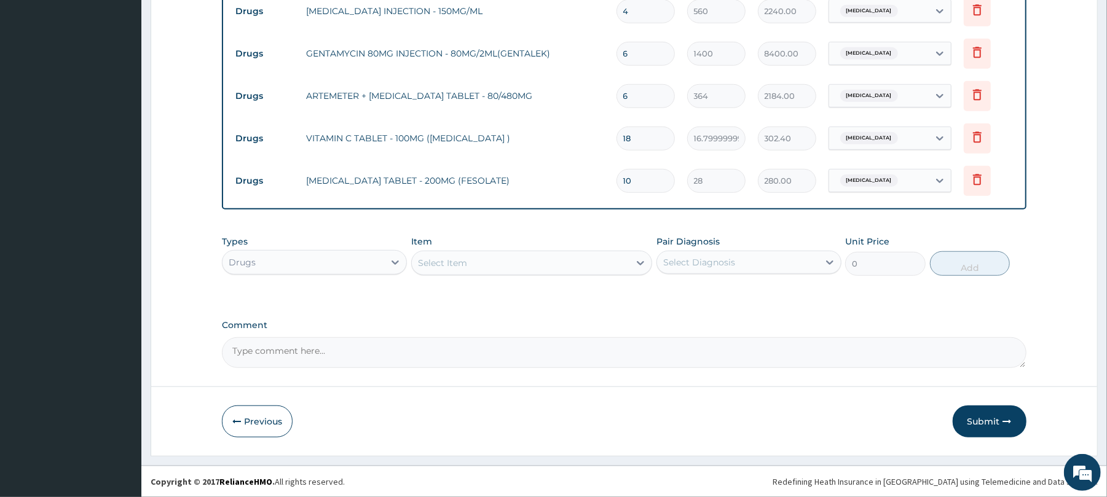
scroll to position [629, 0]
click at [582, 254] on div "Select Item" at bounding box center [521, 263] width 218 height 20
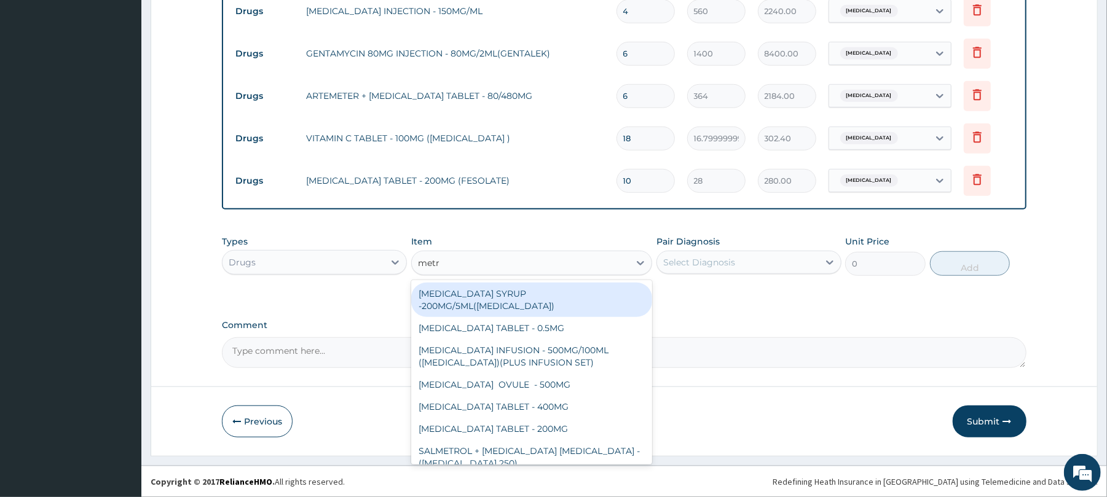
type input "metro"
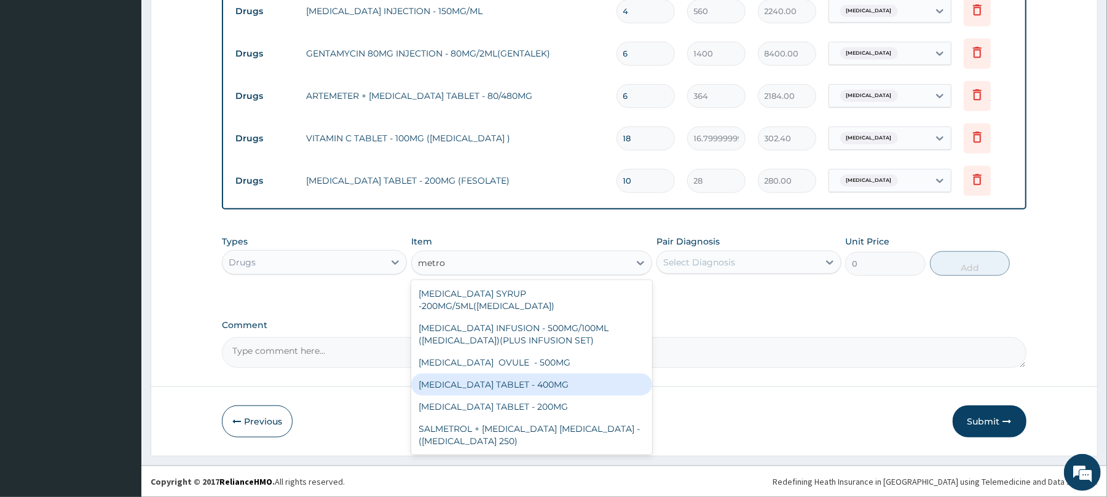
click at [581, 374] on div "[MEDICAL_DATA] TABLET - 400MG" at bounding box center [531, 385] width 241 height 22
type input "84"
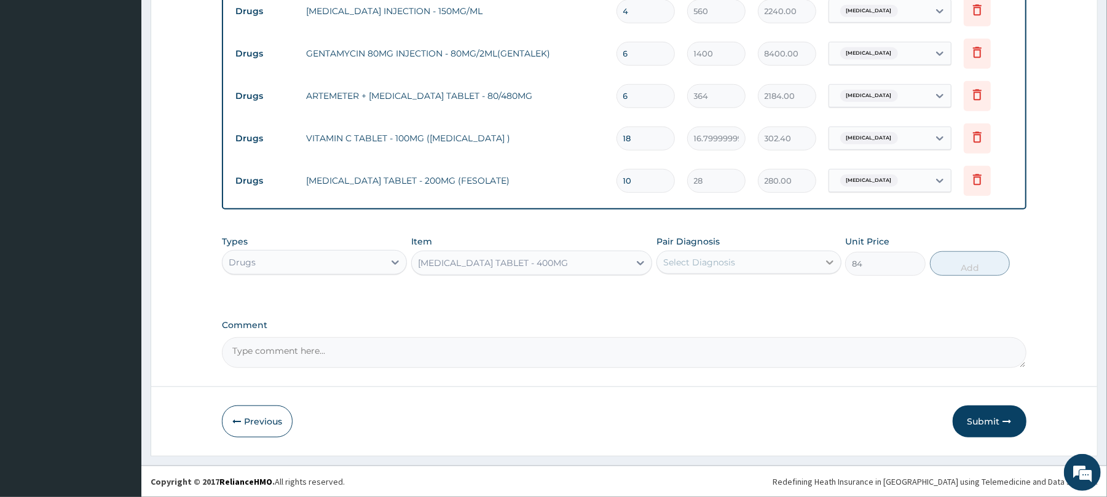
click at [824, 270] on div at bounding box center [829, 262] width 22 height 22
click at [805, 296] on div "[MEDICAL_DATA]" at bounding box center [748, 293] width 185 height 25
checkbox input "true"
click at [981, 273] on button "Add" at bounding box center [970, 263] width 80 height 25
type input "0"
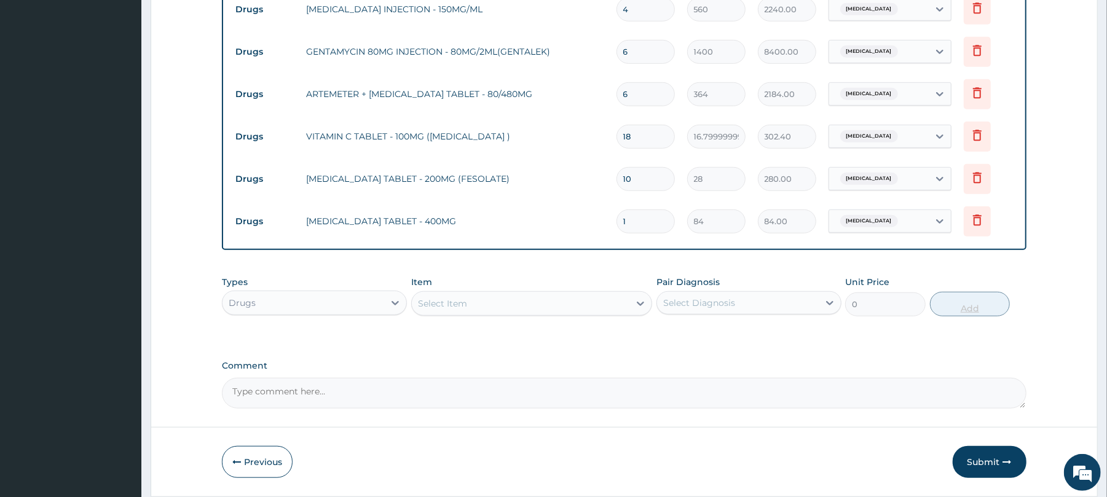
type input "16"
type input "1344.00"
type input "1"
type input "84.00"
type input "15"
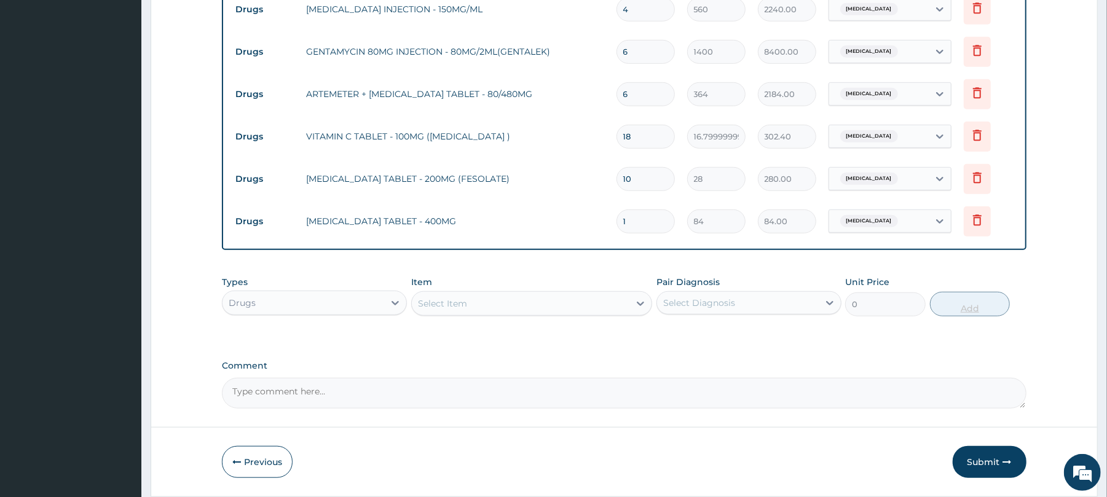
type input "1260.00"
type input "15"
click at [618, 313] on div "Select Item" at bounding box center [521, 304] width 218 height 20
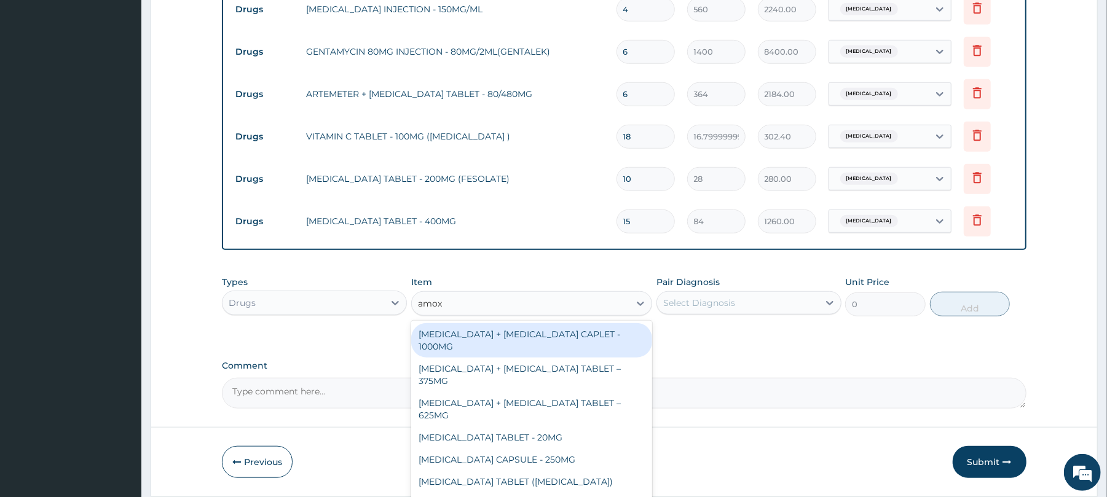
type input "amoxi"
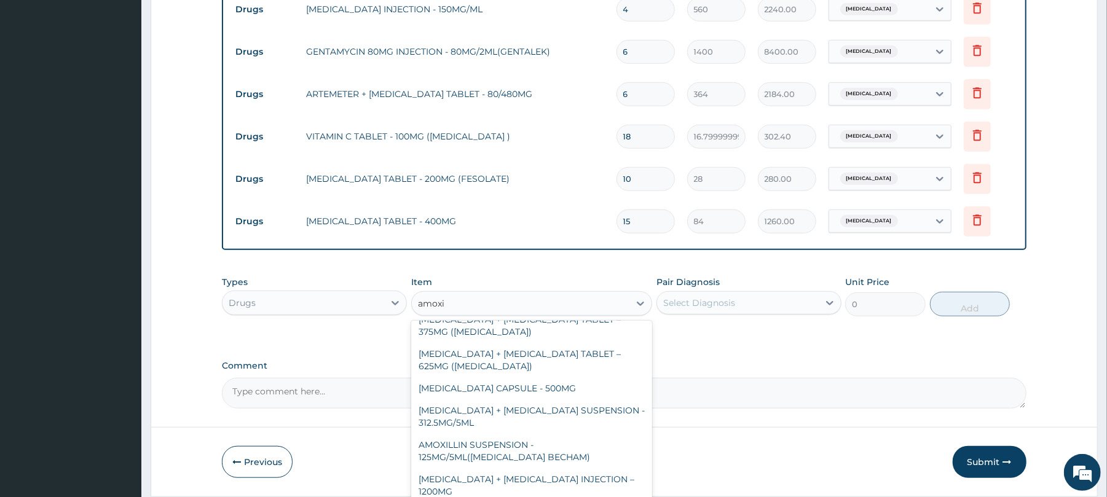
scroll to position [321, 0]
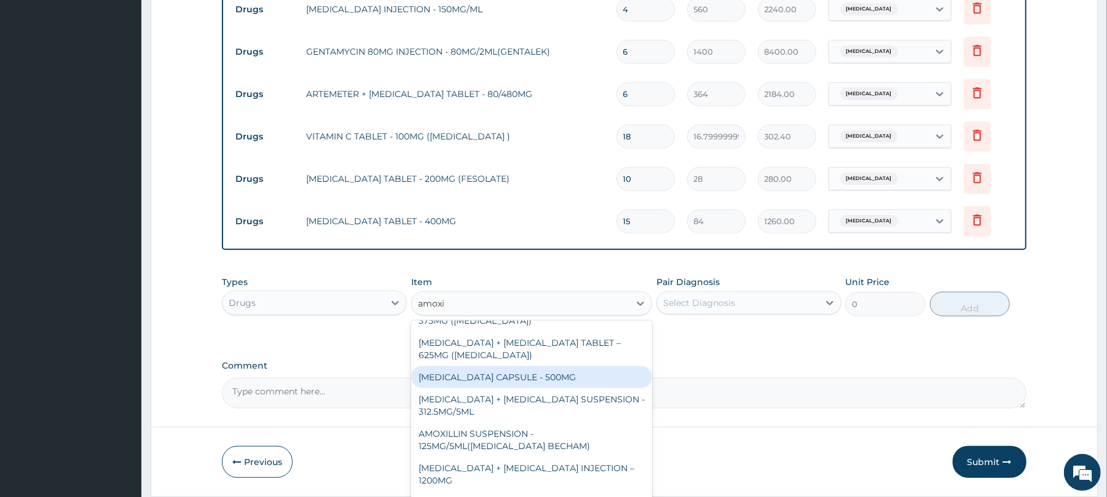
click at [579, 380] on div "[MEDICAL_DATA] CAPSULE - 500MG" at bounding box center [531, 377] width 241 height 22
type input "112"
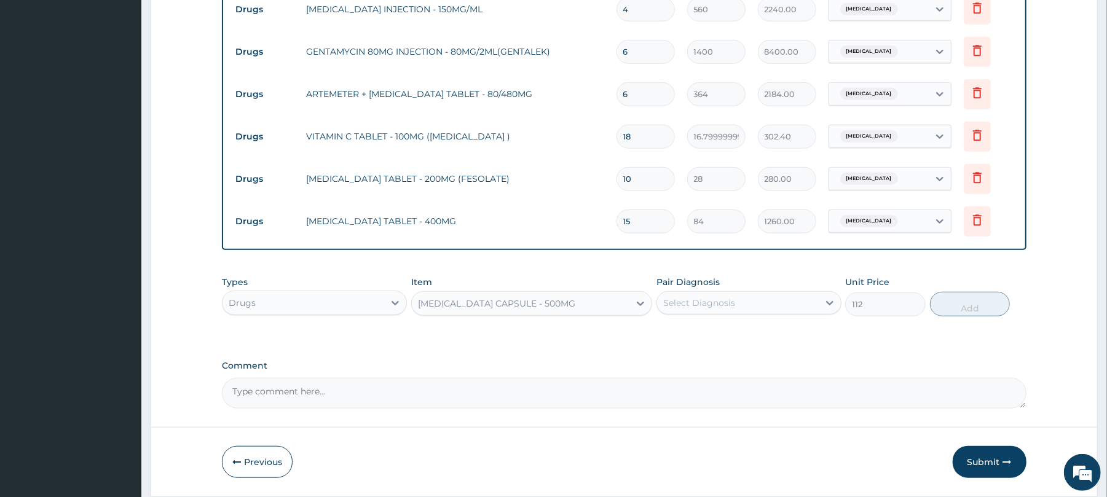
click at [779, 301] on div "Select Diagnosis" at bounding box center [738, 303] width 162 height 20
click at [775, 345] on div "[MEDICAL_DATA]" at bounding box center [748, 334] width 185 height 25
checkbox input "true"
click at [976, 311] on button "Add" at bounding box center [970, 304] width 80 height 25
type input "0"
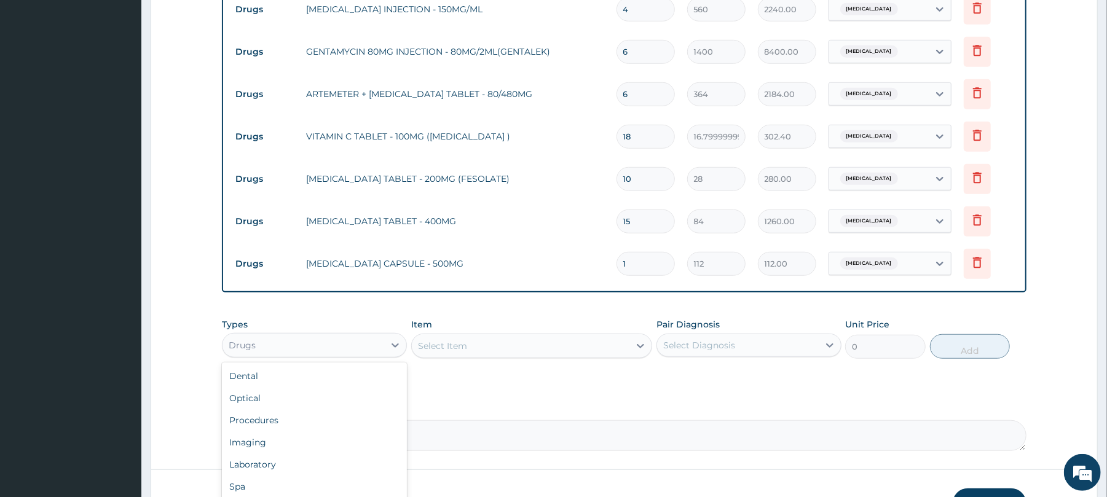
click at [344, 347] on div "Drugs" at bounding box center [303, 345] width 162 height 20
click at [318, 430] on div "Procedures" at bounding box center [314, 420] width 185 height 22
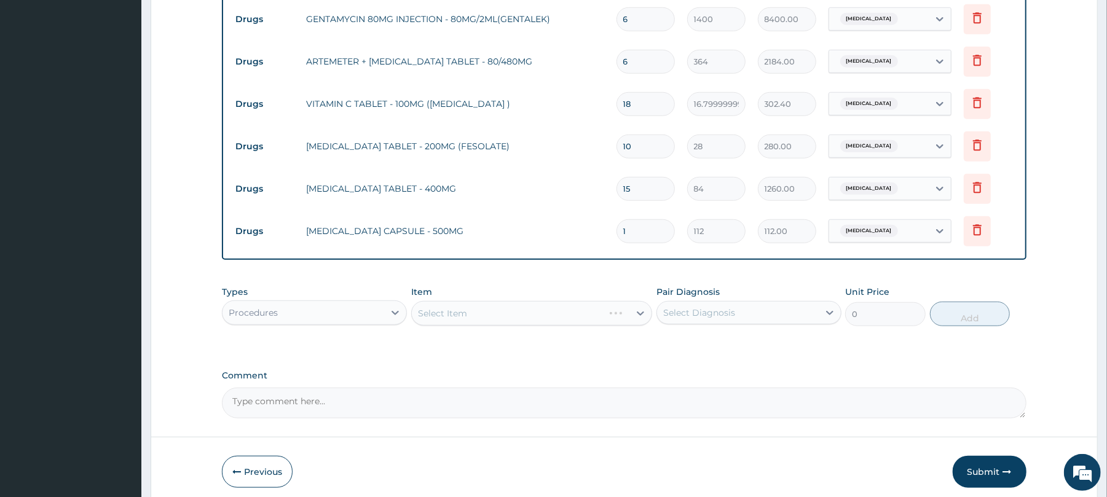
scroll to position [714, 0]
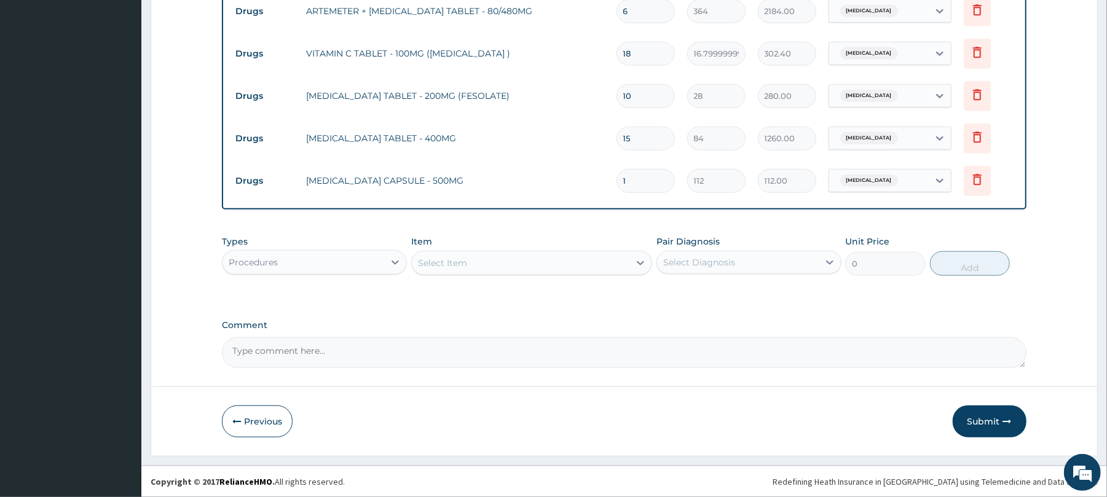
click at [566, 267] on div "Select Item" at bounding box center [521, 263] width 218 height 20
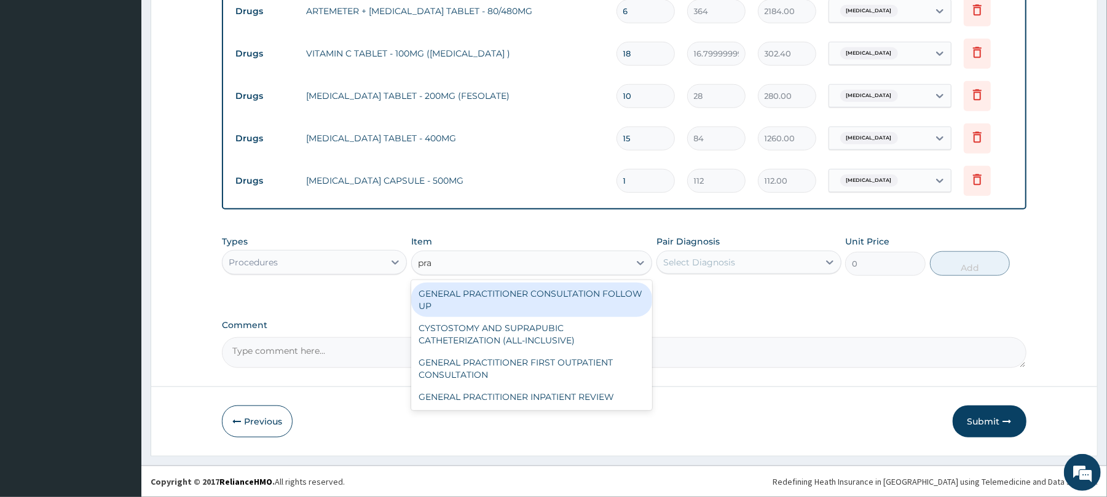
type input "prac"
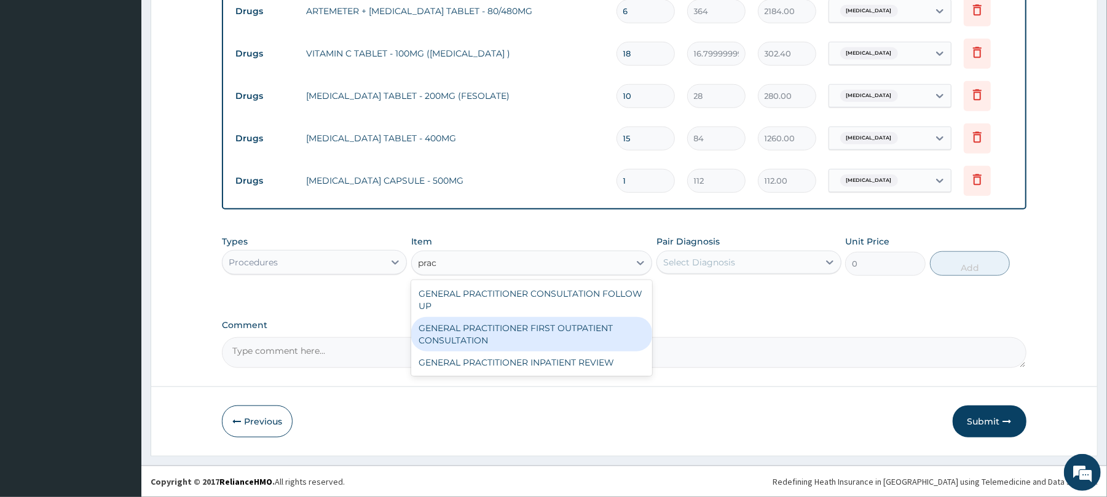
click at [579, 340] on div "GENERAL PRACTITIONER FIRST OUTPATIENT CONSULTATION" at bounding box center [531, 334] width 241 height 34
type input "3750"
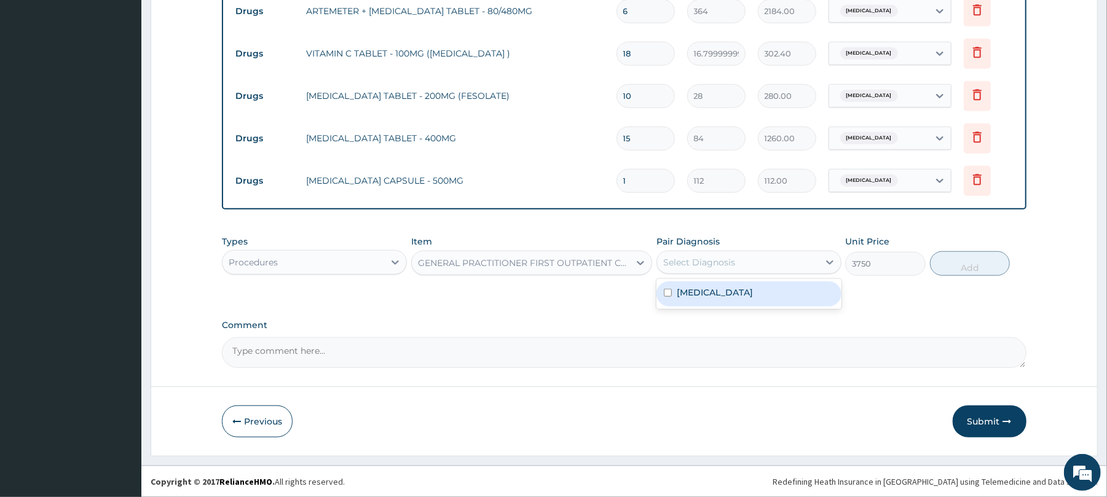
click at [761, 264] on div "Select Diagnosis" at bounding box center [738, 263] width 162 height 20
click at [760, 308] on div "[MEDICAL_DATA]" at bounding box center [748, 294] width 185 height 30
click at [798, 289] on div "[MEDICAL_DATA]" at bounding box center [748, 293] width 185 height 25
checkbox input "true"
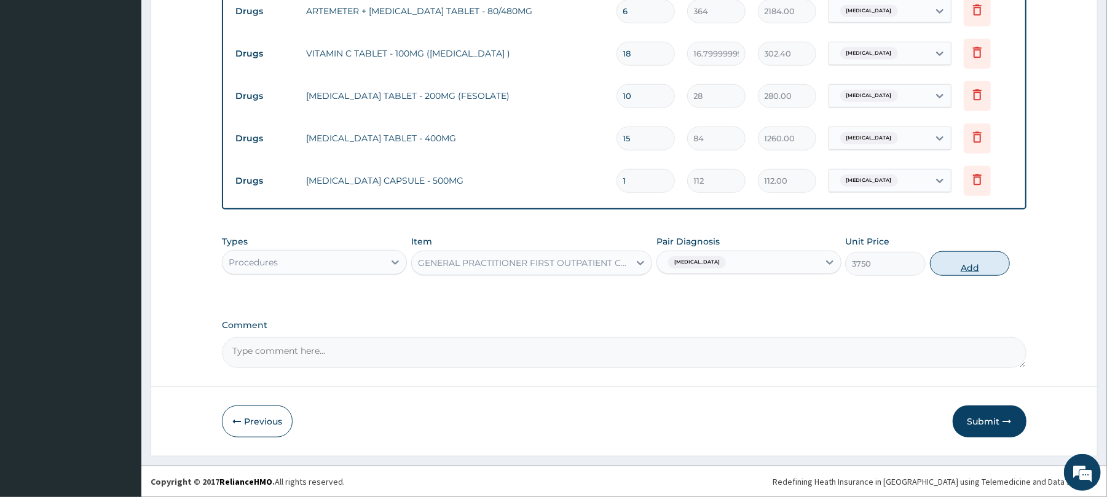
click at [972, 273] on button "Add" at bounding box center [970, 263] width 80 height 25
type input "0"
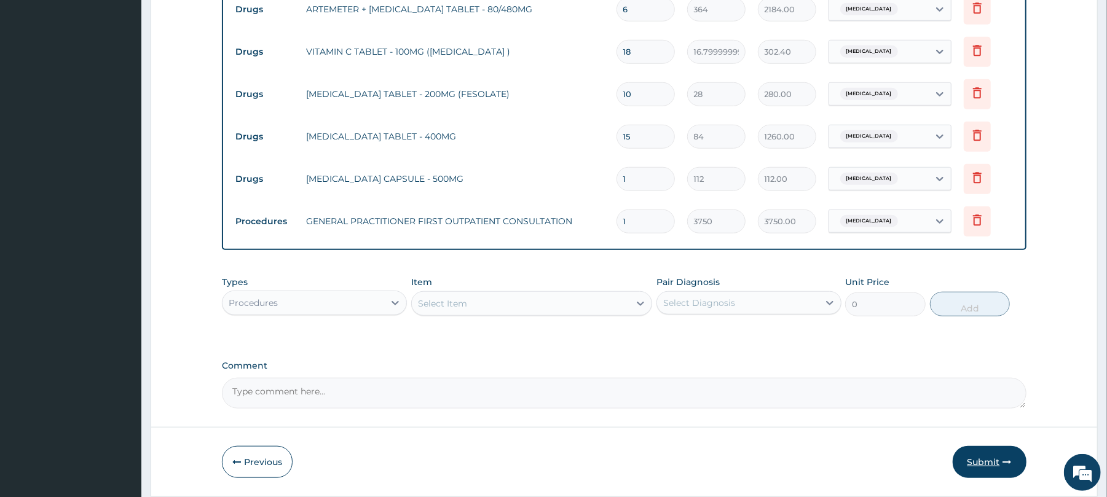
click at [983, 469] on button "Submit" at bounding box center [989, 462] width 74 height 32
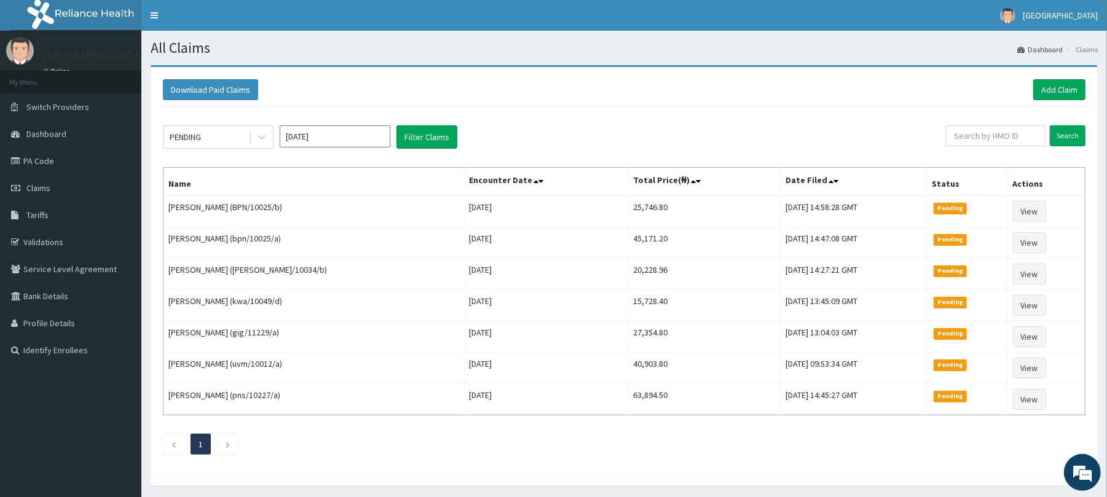
scroll to position [47, 0]
